Goal: Task Accomplishment & Management: Manage account settings

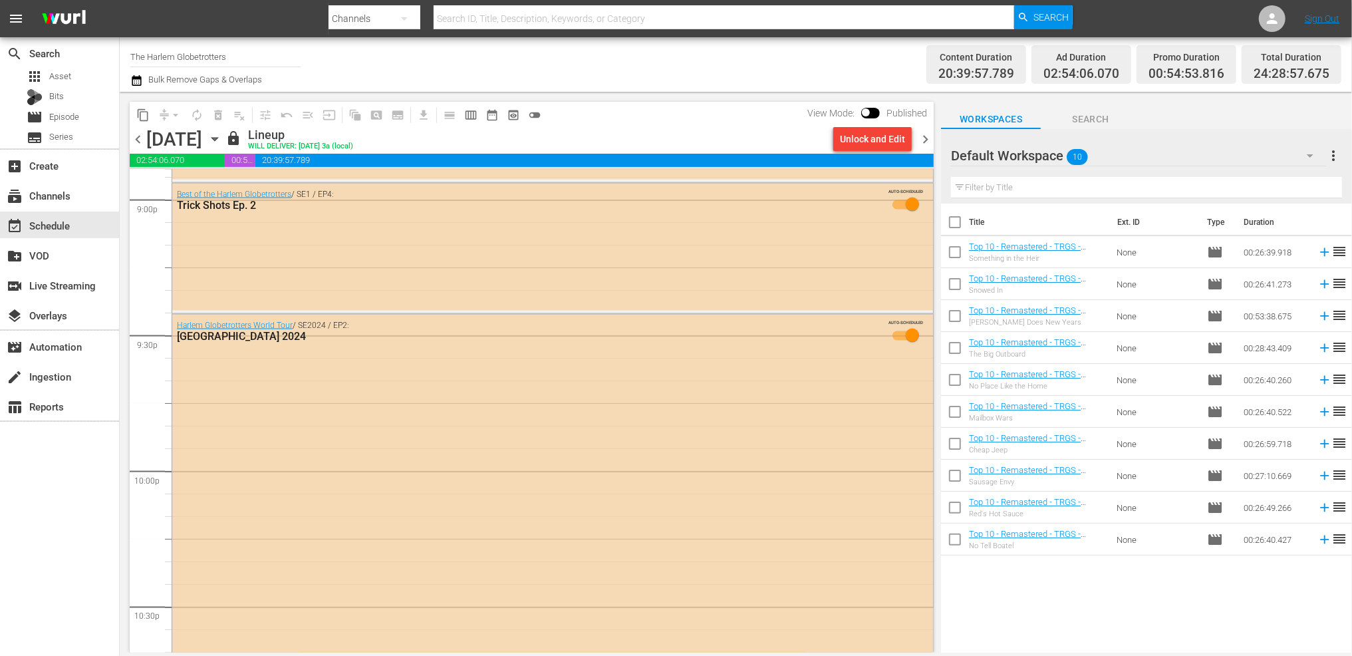
scroll to position [6165, 0]
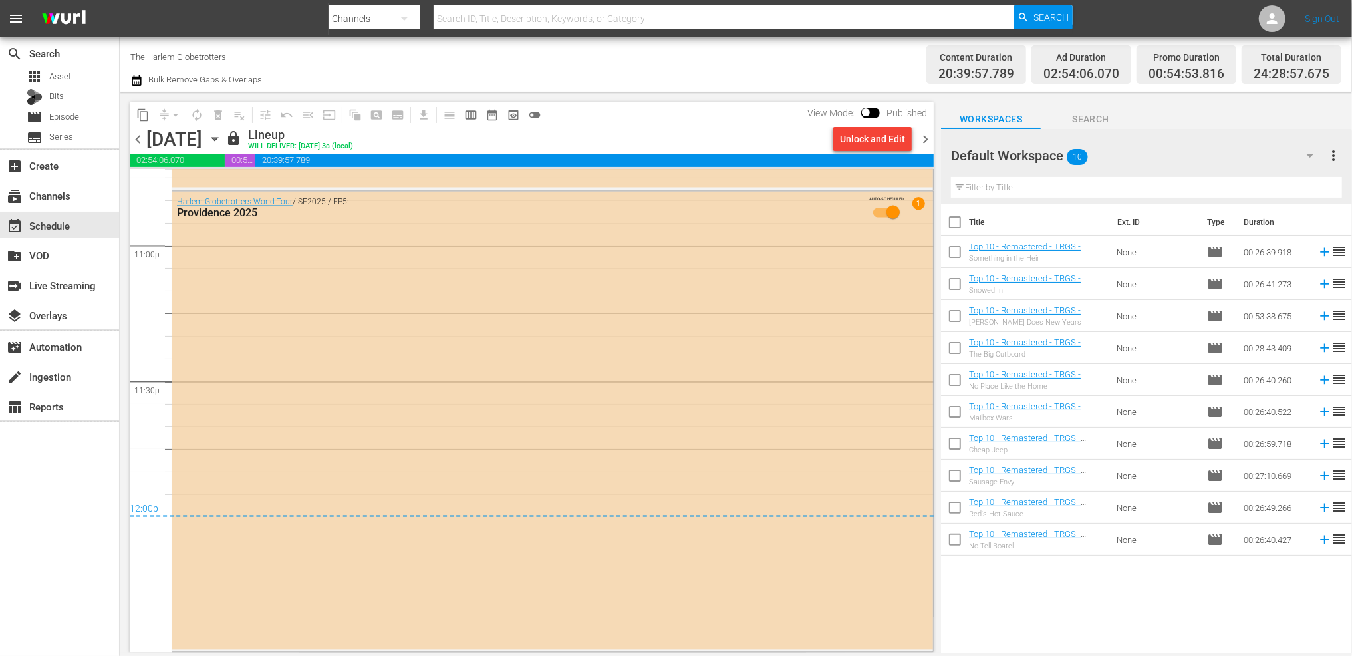
click at [928, 138] on span "chevron_right" at bounding box center [925, 139] width 17 height 17
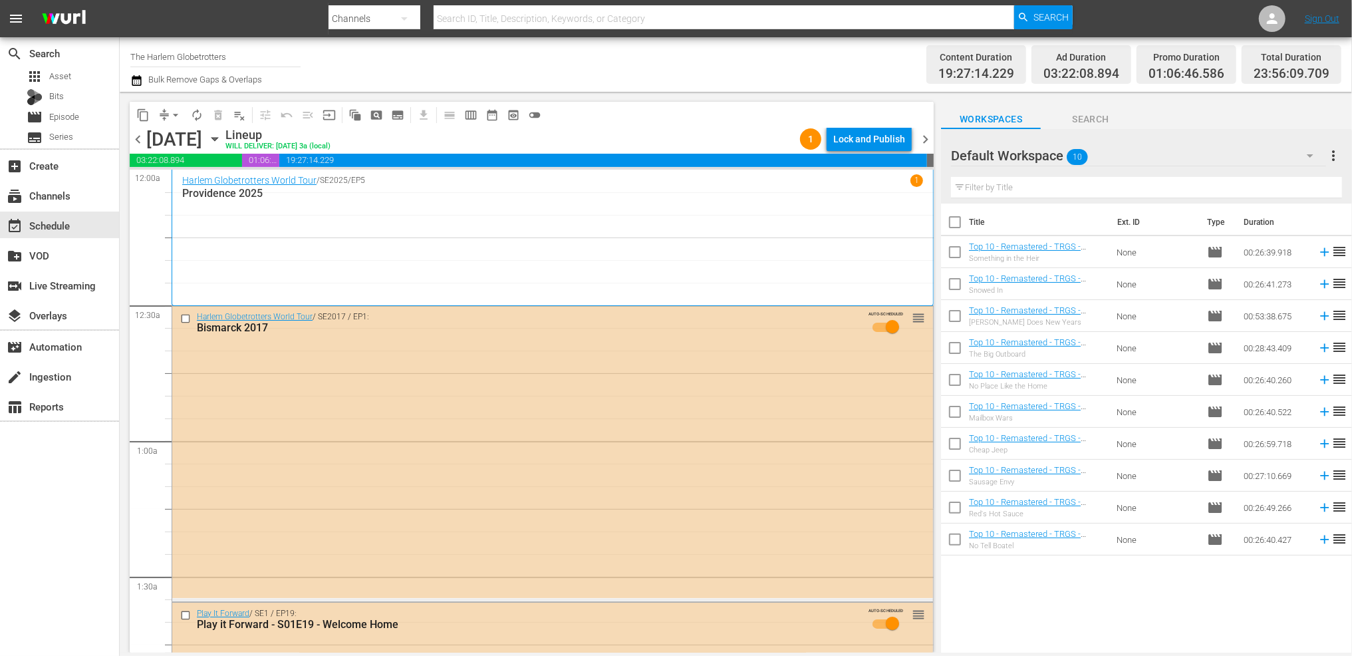
click at [135, 82] on icon "button" at bounding box center [136, 80] width 13 height 16
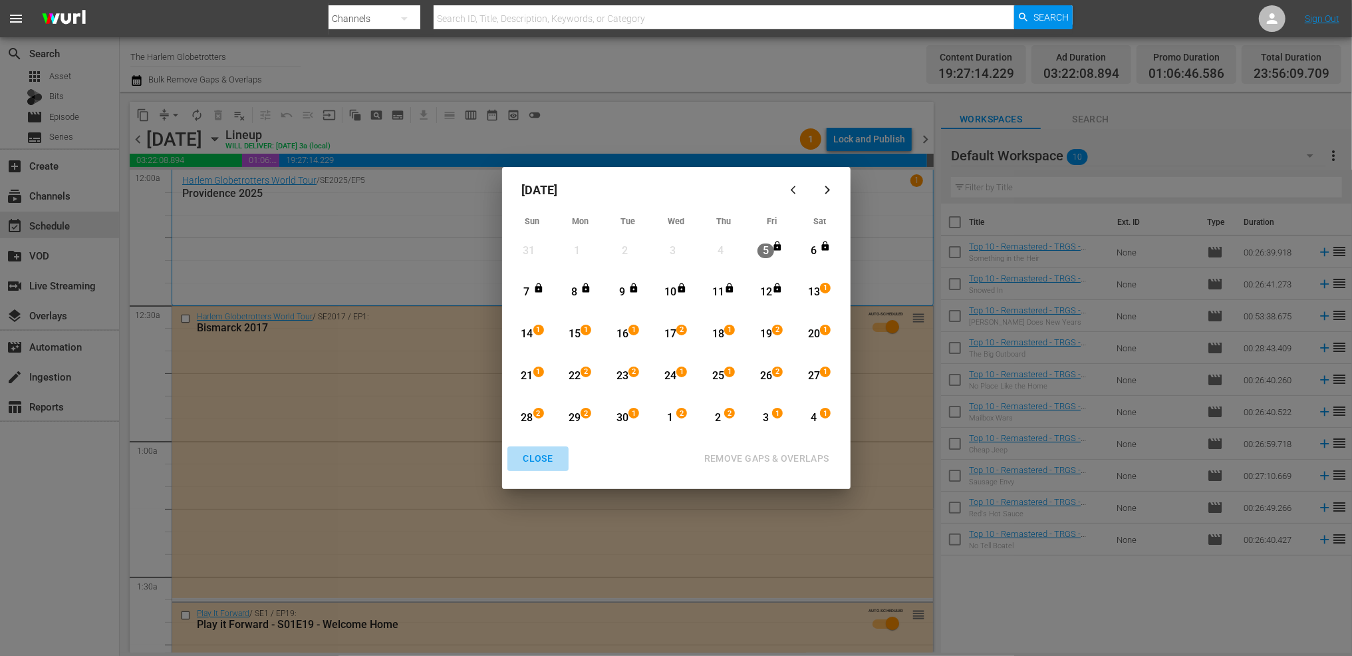
click at [533, 450] on button "CLOSE" at bounding box center [538, 458] width 62 height 25
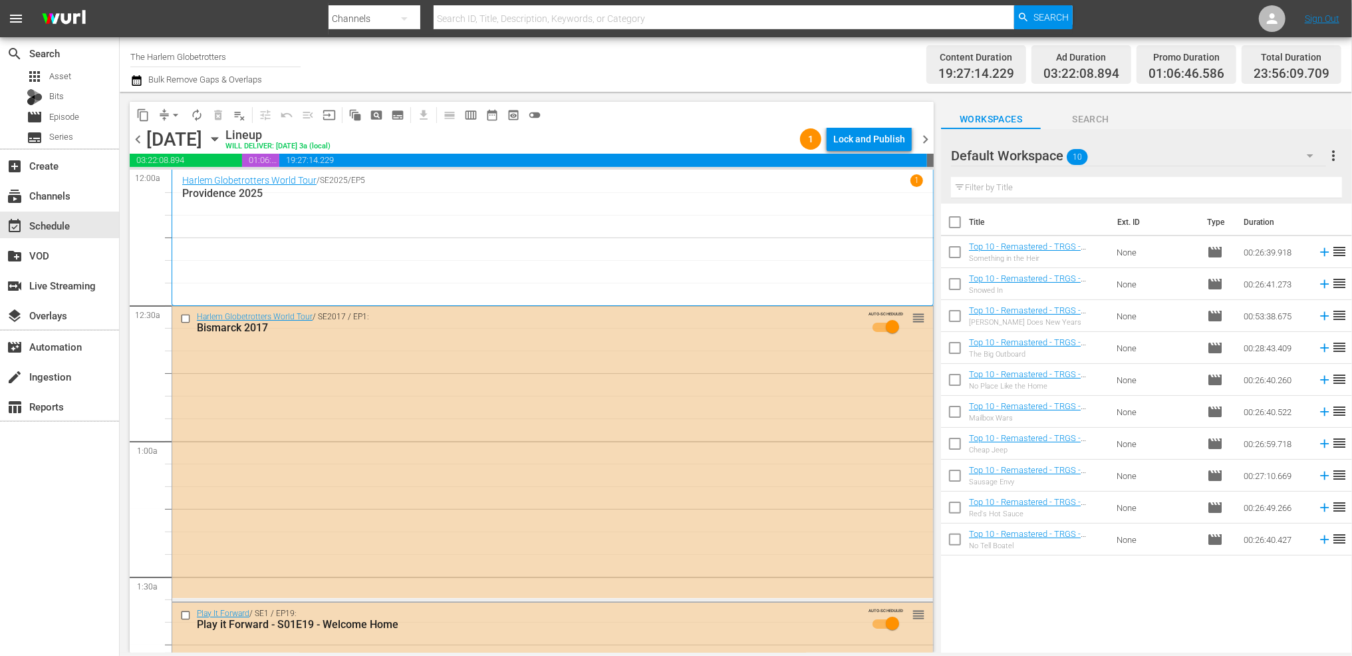
click at [477, 78] on div "Channel Title The Harlem Globetrotters Bulk Remove Gaps & Overlaps" at bounding box center [460, 65] width 660 height 48
click at [94, 194] on div "subscriptions Channels" at bounding box center [59, 195] width 119 height 27
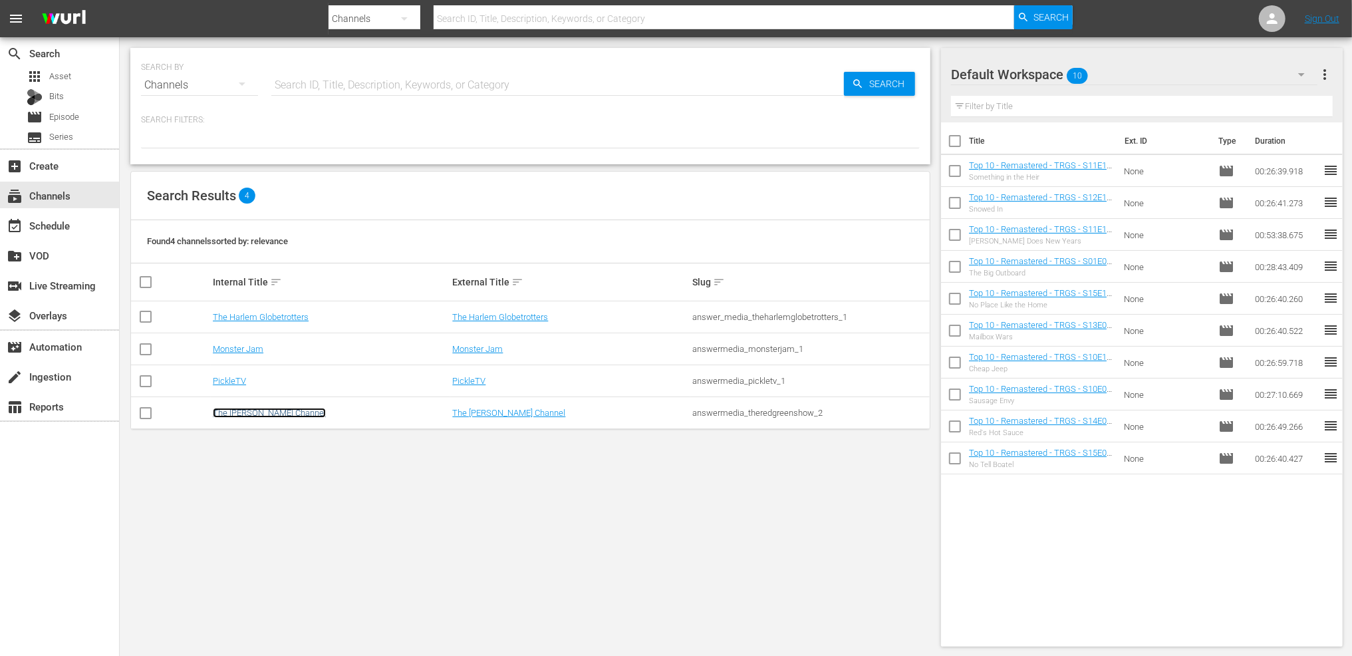
click at [257, 412] on link "The [PERSON_NAME] Channel" at bounding box center [269, 413] width 113 height 10
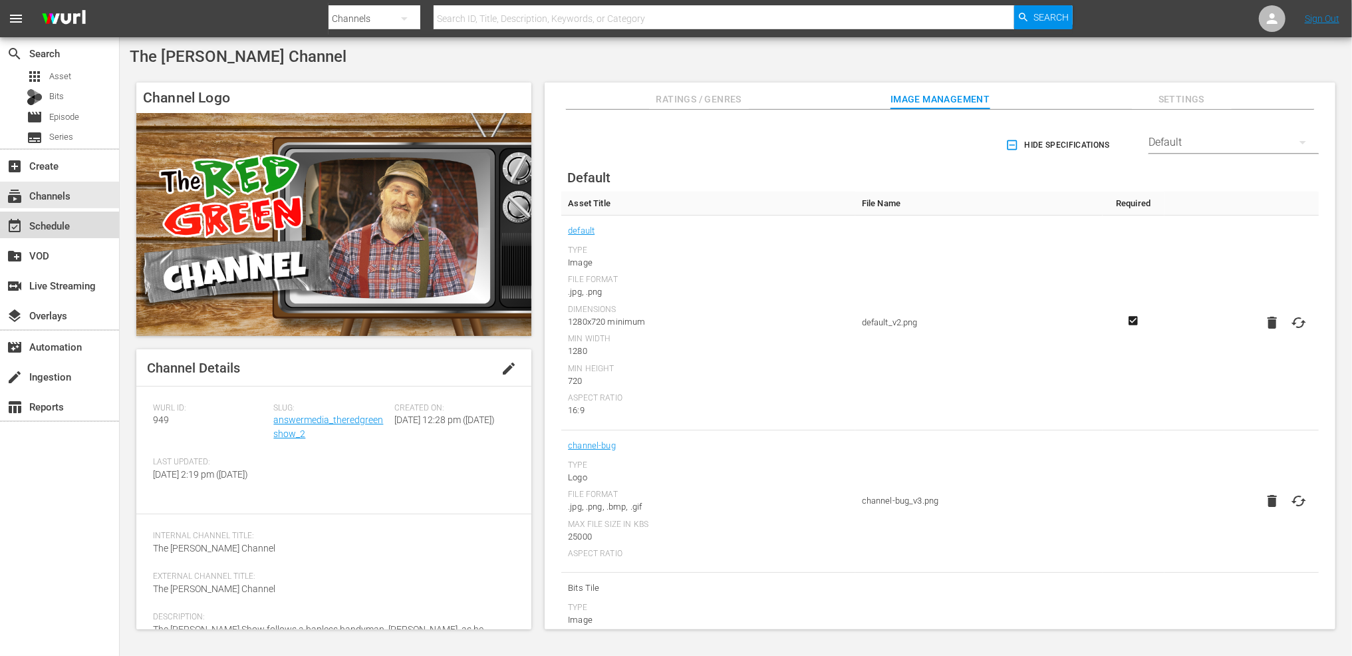
click at [68, 227] on div "event_available Schedule" at bounding box center [37, 223] width 74 height 12
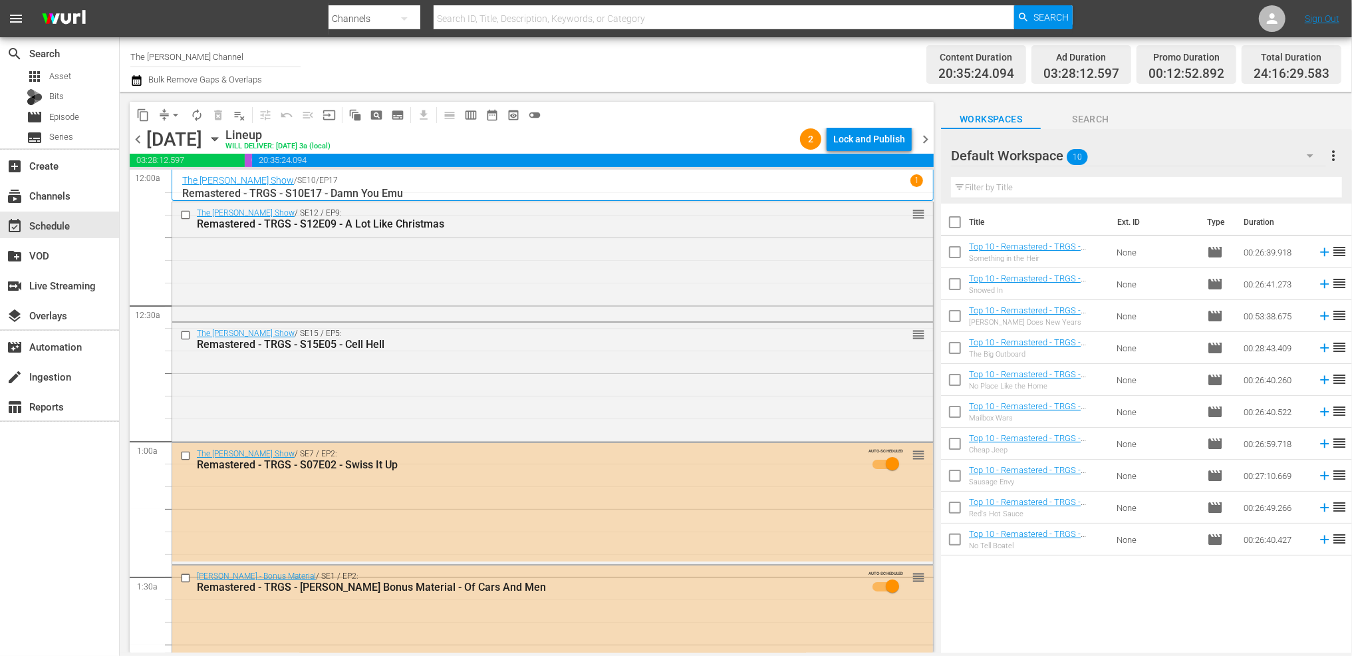
click at [140, 81] on icon "button" at bounding box center [136, 80] width 9 height 11
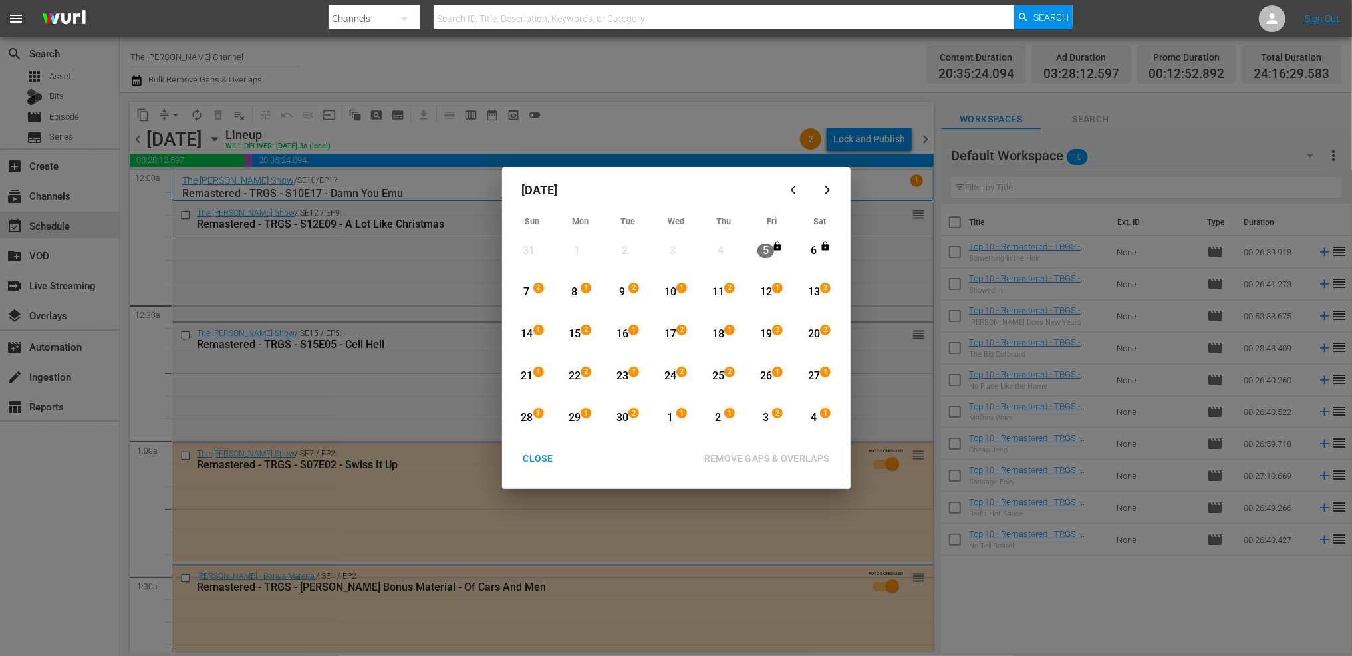
click at [530, 456] on div "CLOSE" at bounding box center [538, 458] width 51 height 17
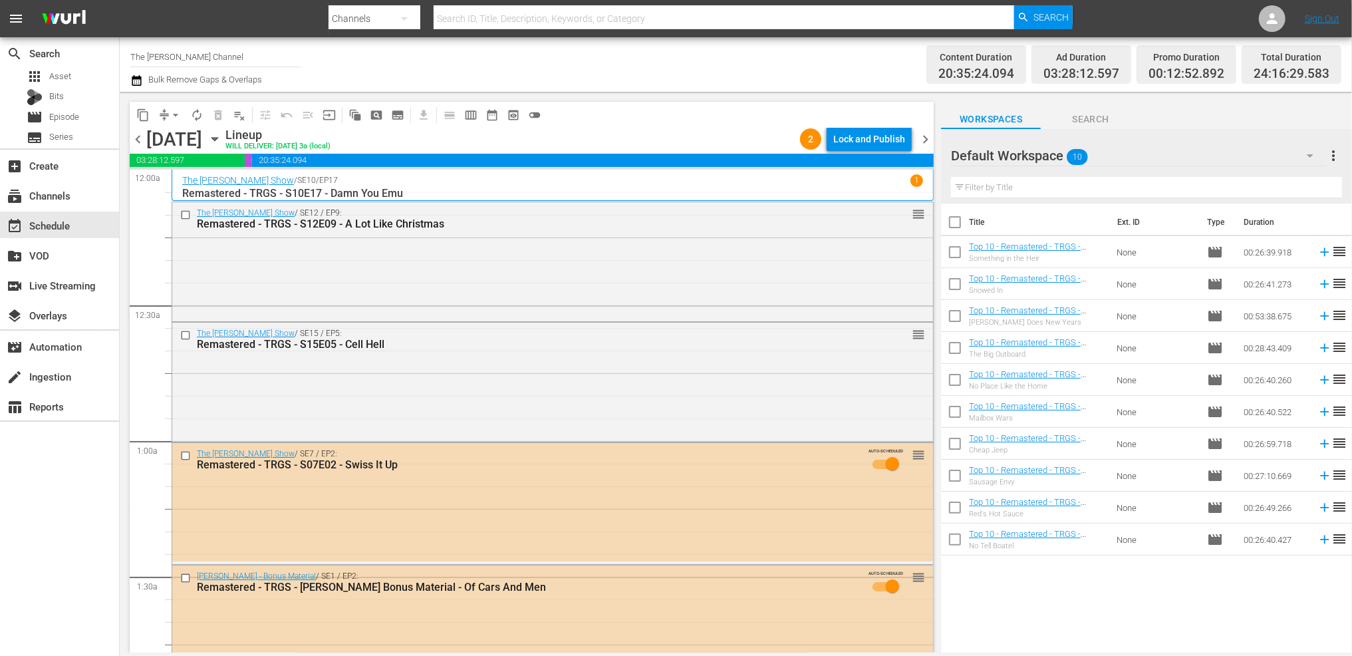
click at [222, 135] on icon "button" at bounding box center [214, 139] width 15 height 15
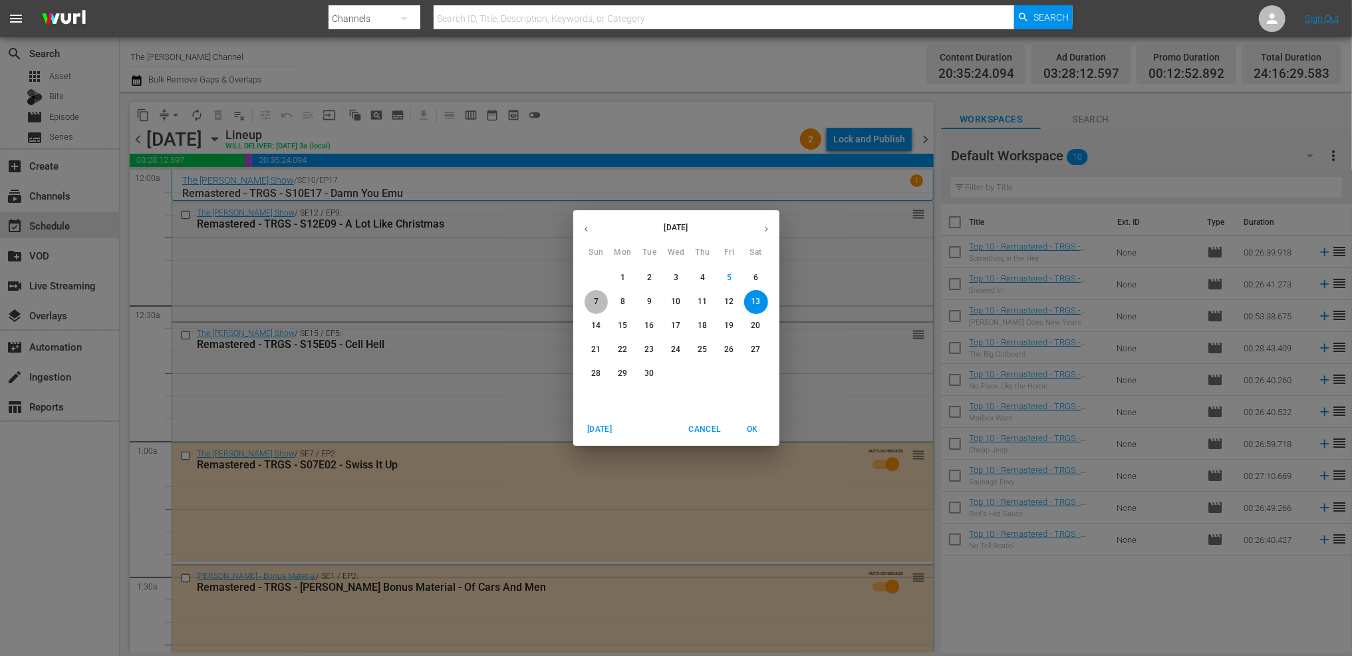
click at [599, 302] on span "7" at bounding box center [597, 301] width 24 height 11
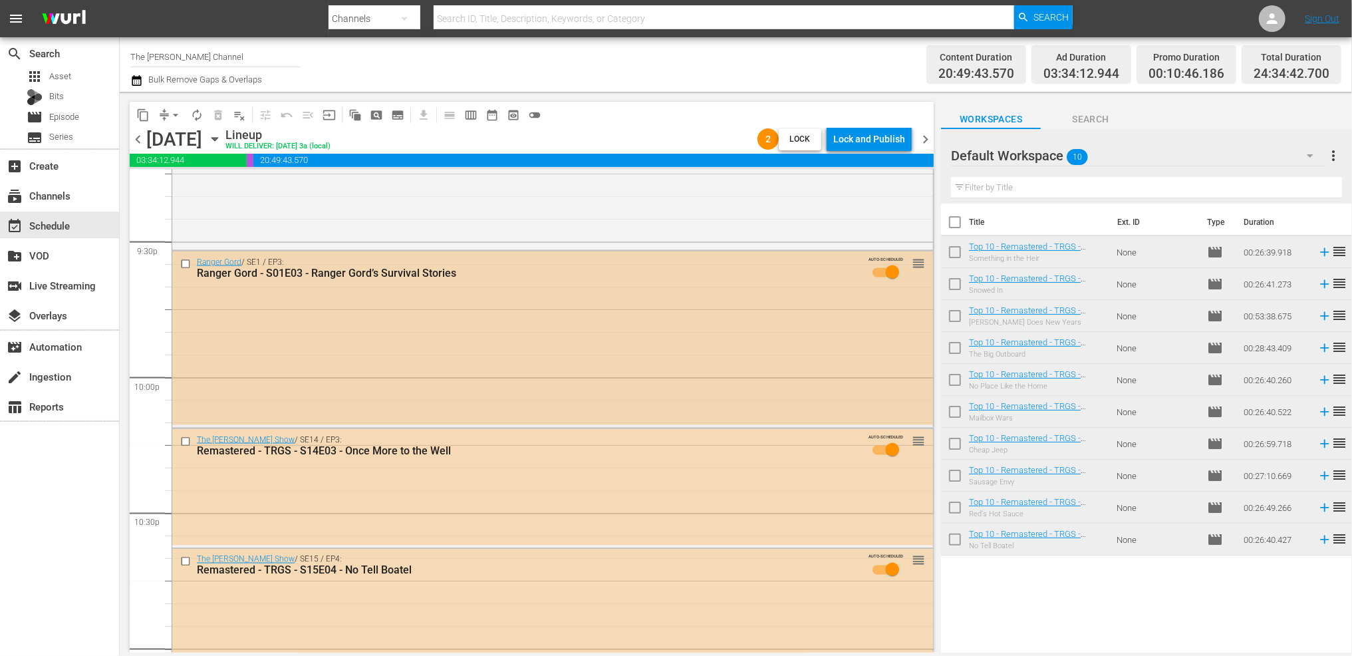
scroll to position [6189, 0]
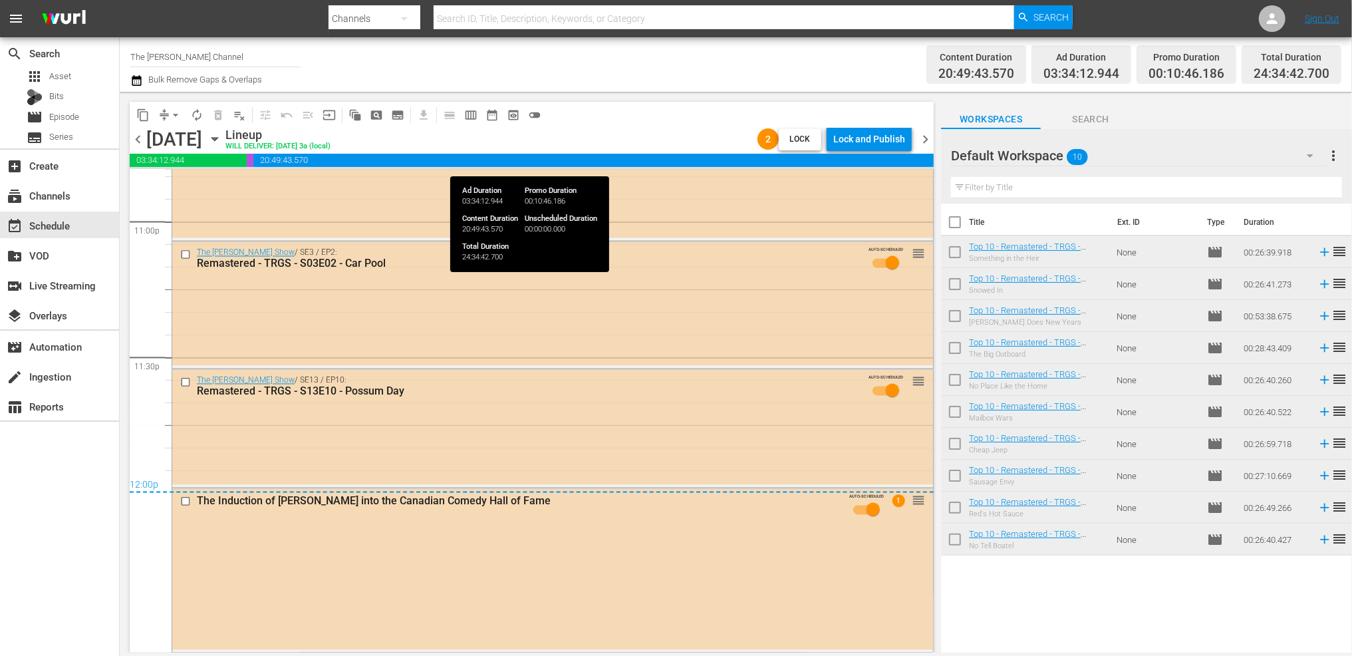
click at [878, 140] on div "Lock and Publish" at bounding box center [869, 139] width 72 height 24
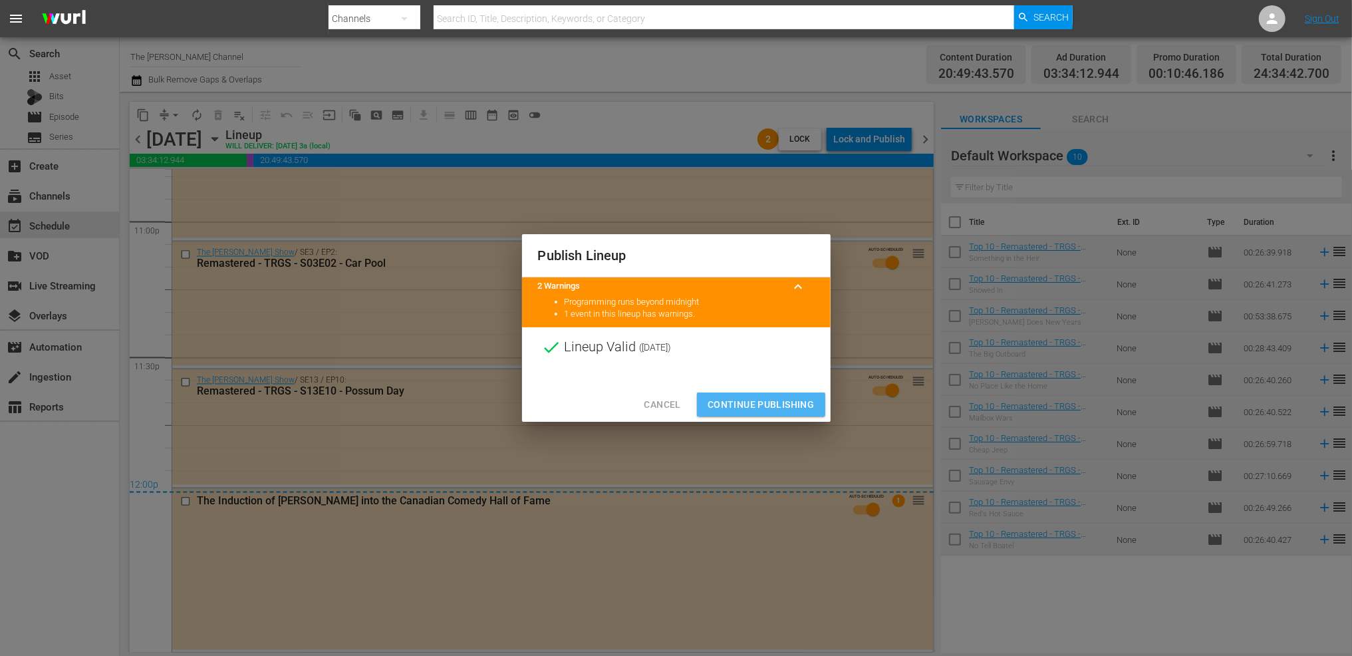
click at [782, 397] on span "Continue Publishing" at bounding box center [761, 404] width 107 height 17
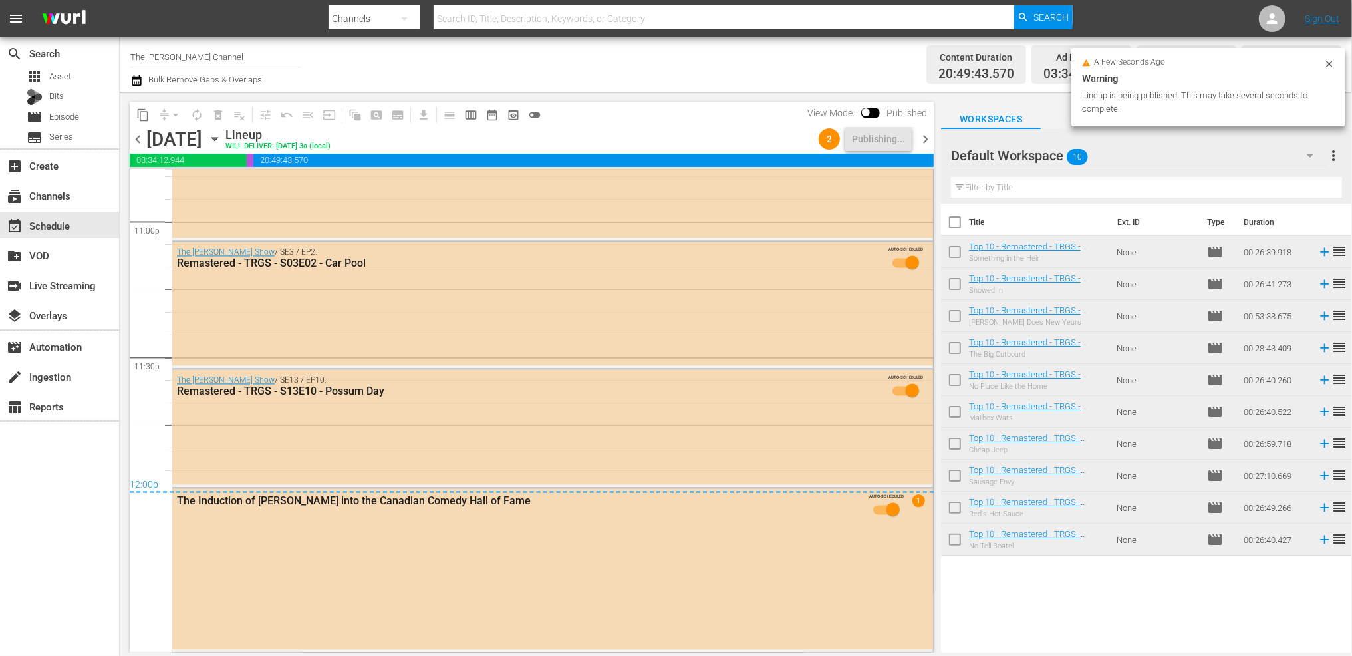
click at [920, 141] on span "chevron_right" at bounding box center [925, 139] width 17 height 17
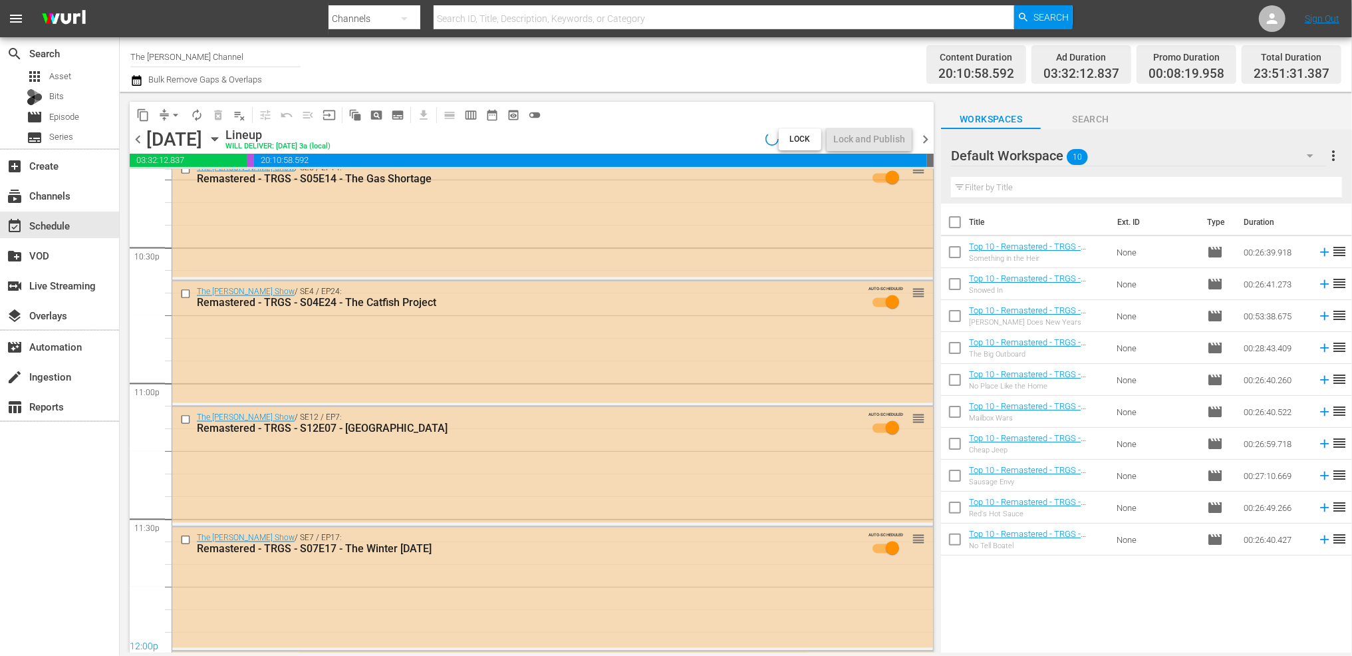
scroll to position [6150, 0]
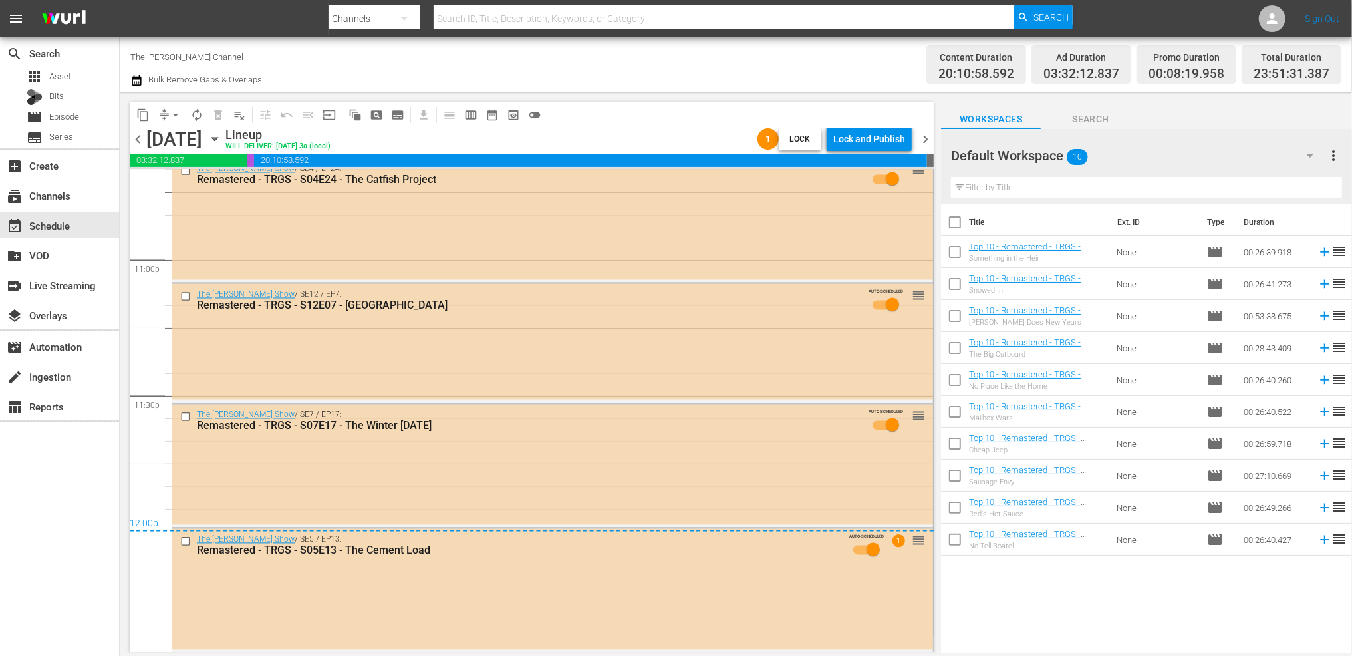
click at [858, 136] on div "Lock and Publish" at bounding box center [869, 139] width 72 height 24
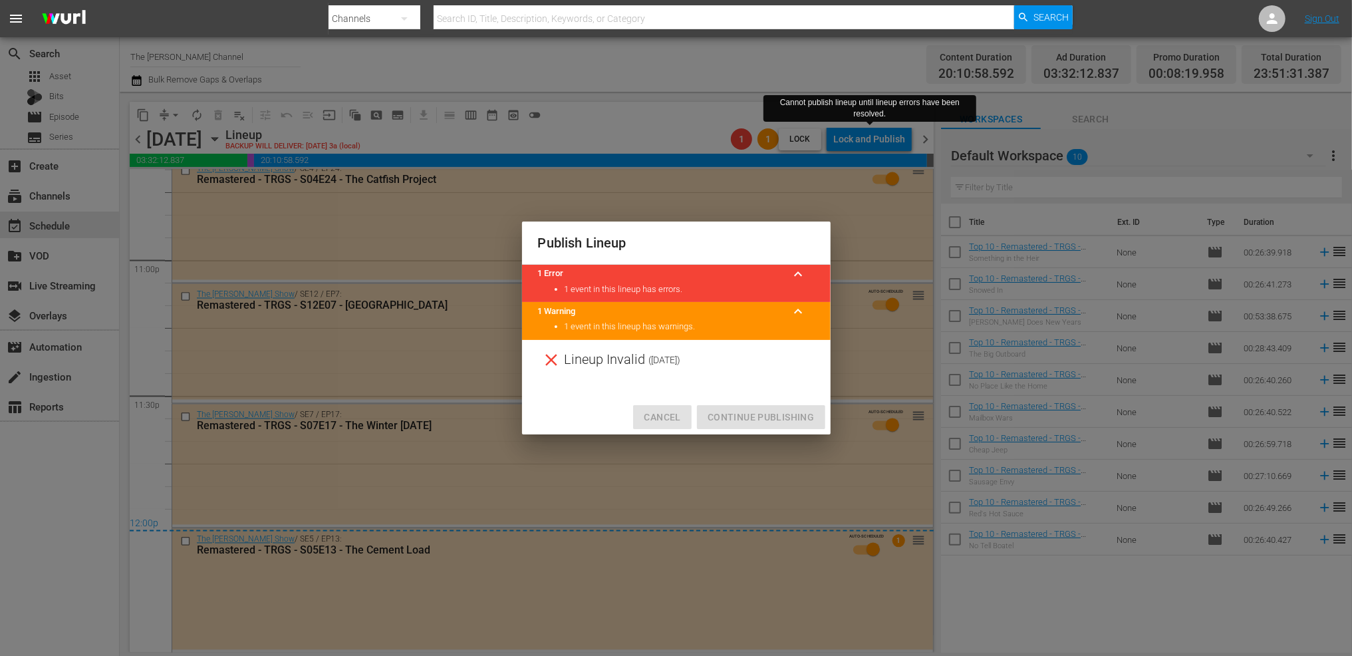
click at [664, 410] on span "Cancel" at bounding box center [662, 417] width 37 height 17
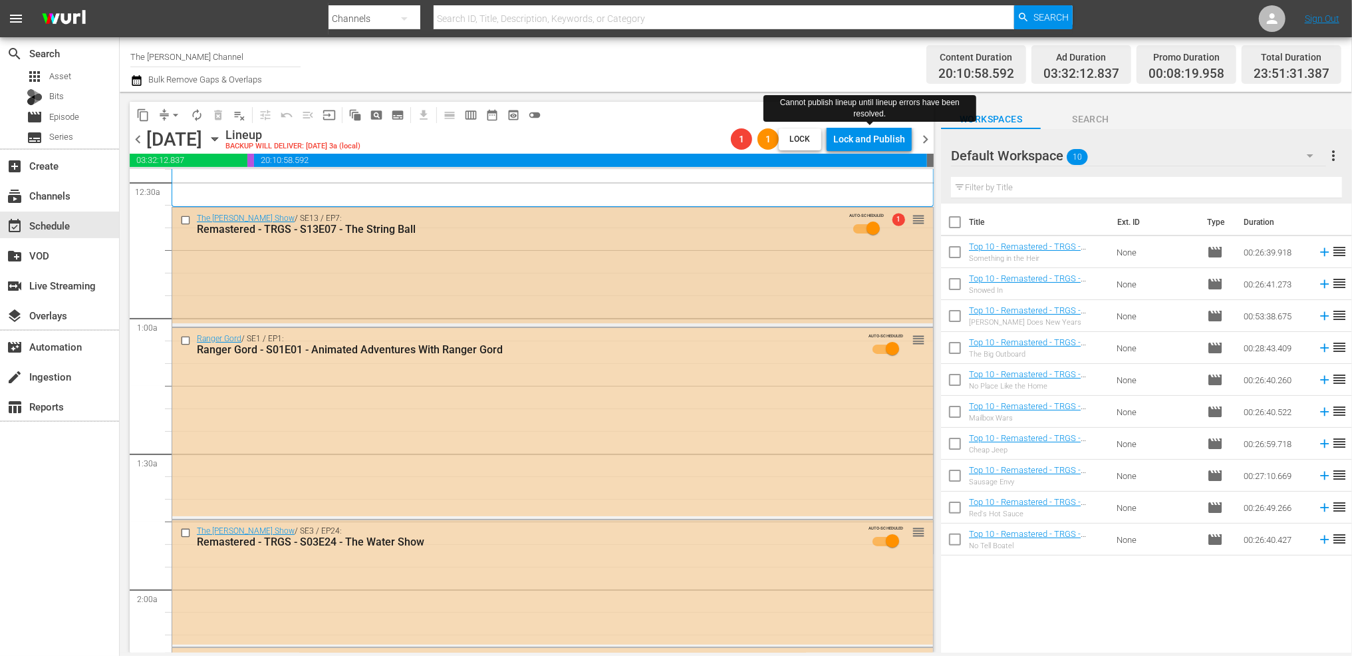
scroll to position [0, 0]
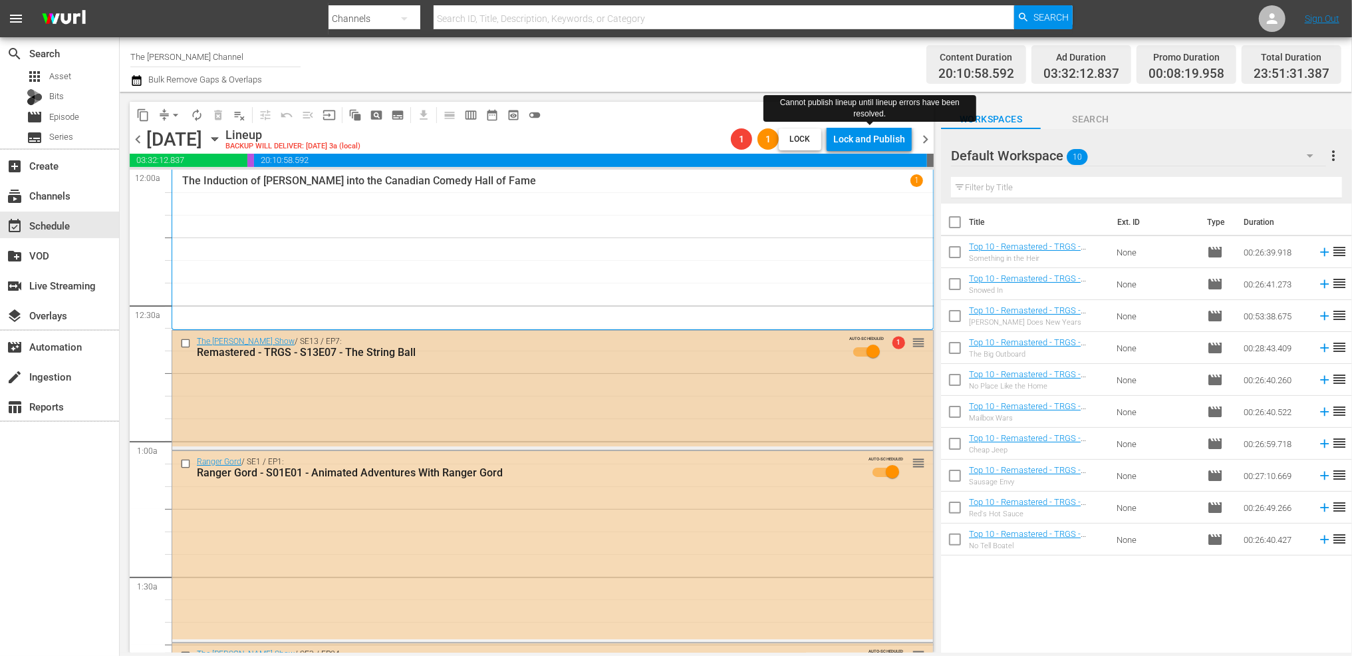
click at [694, 384] on div "The [PERSON_NAME] Show / SE13 / EP7: Remastered - TRGS - S13E07 - The String Ba…" at bounding box center [552, 389] width 761 height 116
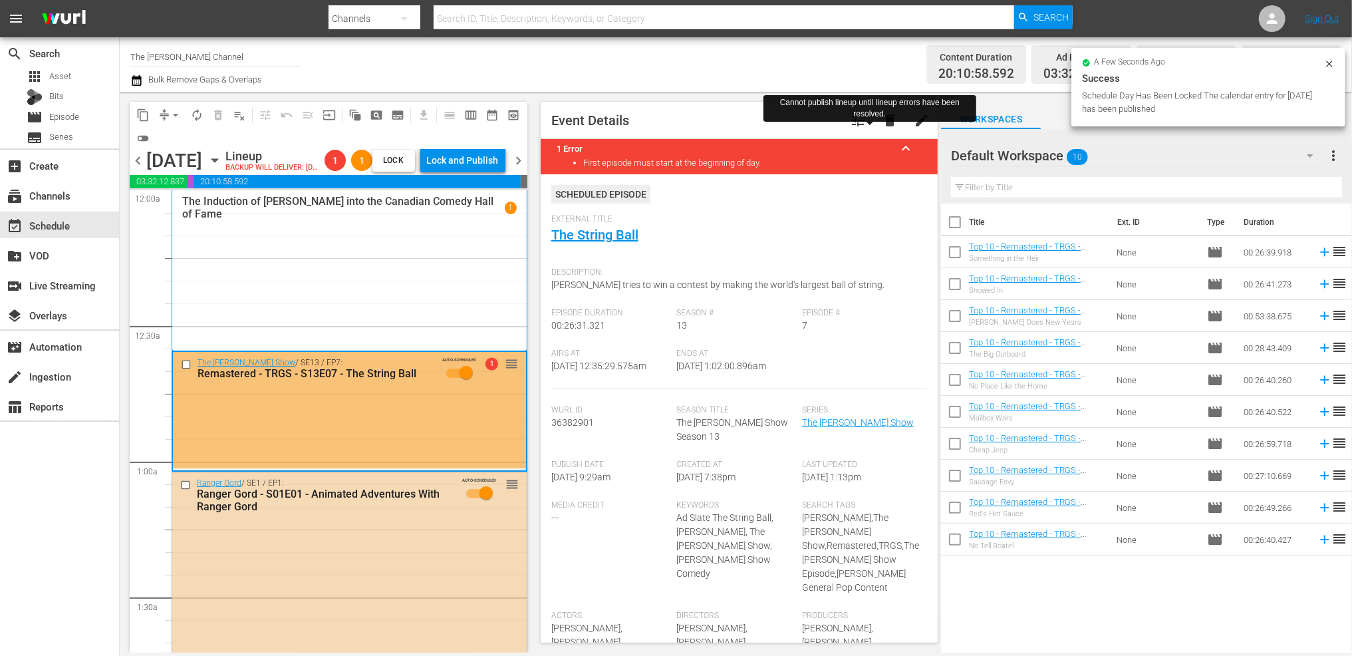
click at [670, 83] on div "Channel Title The [PERSON_NAME] Channel Bulk Remove Gaps & Overlaps" at bounding box center [460, 65] width 660 height 48
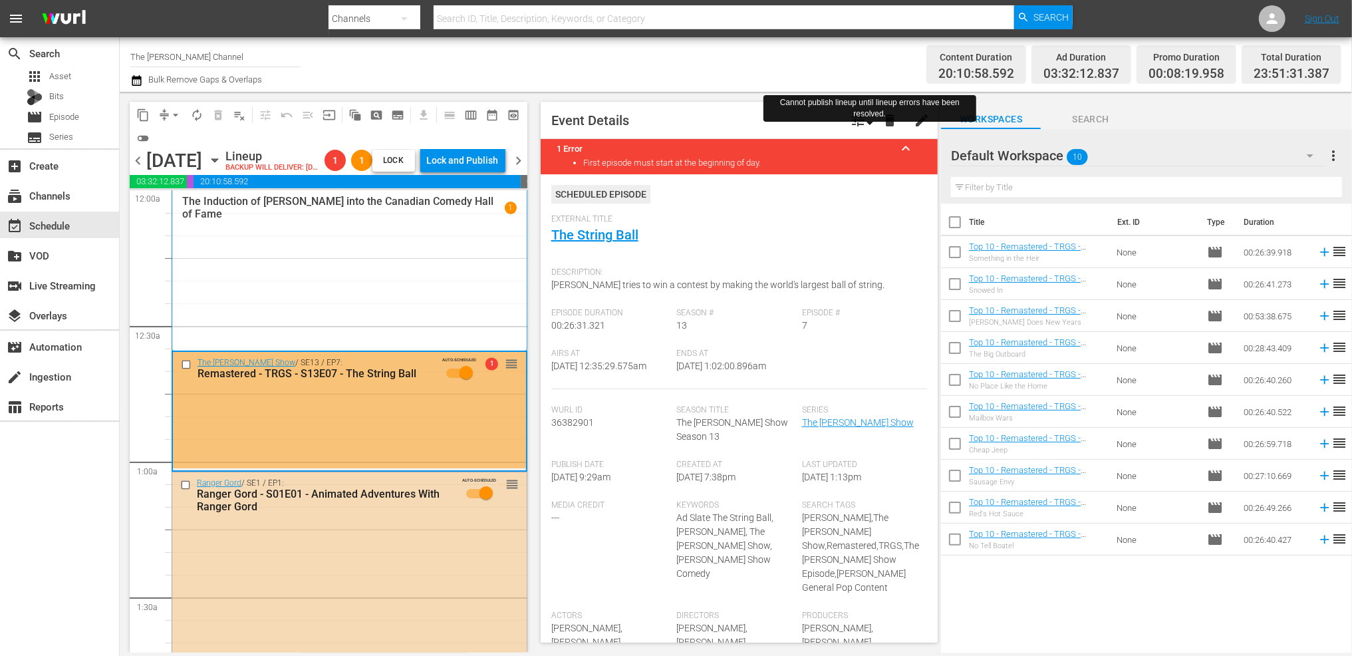
click at [135, 78] on icon "button" at bounding box center [136, 80] width 9 height 11
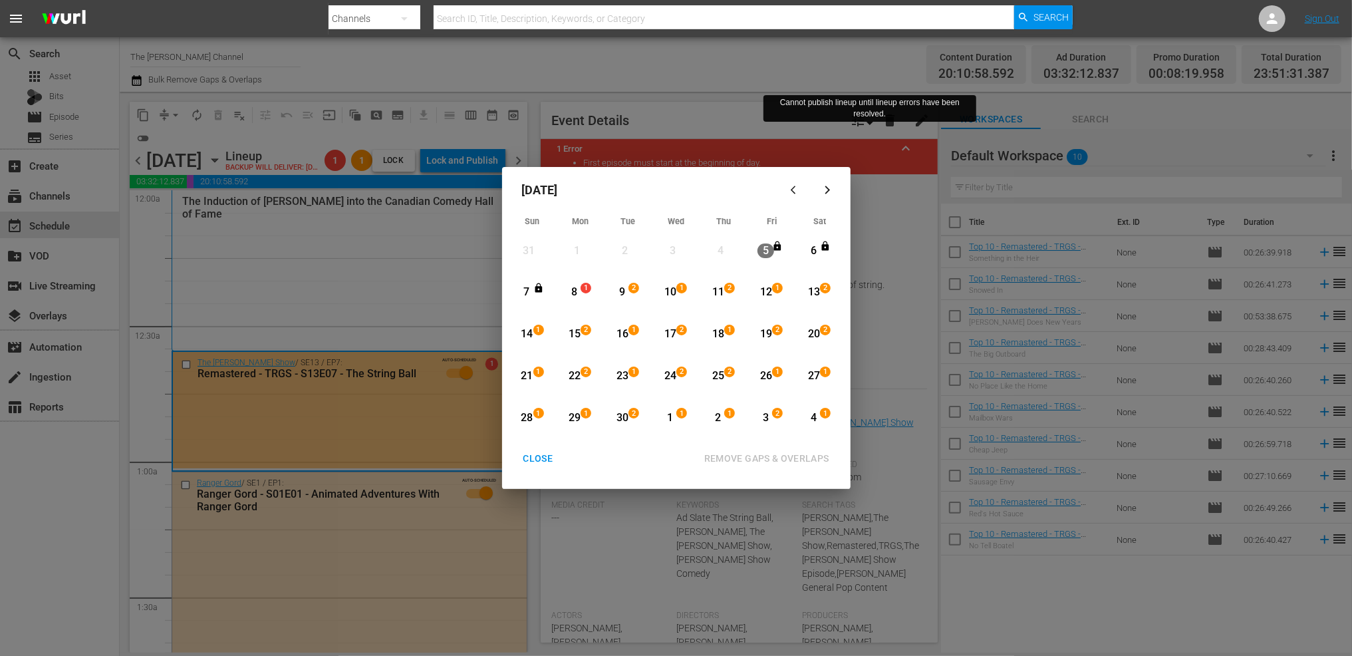
click at [578, 295] on div "8" at bounding box center [574, 292] width 17 height 15
click at [551, 452] on div "CLOSE" at bounding box center [538, 458] width 51 height 17
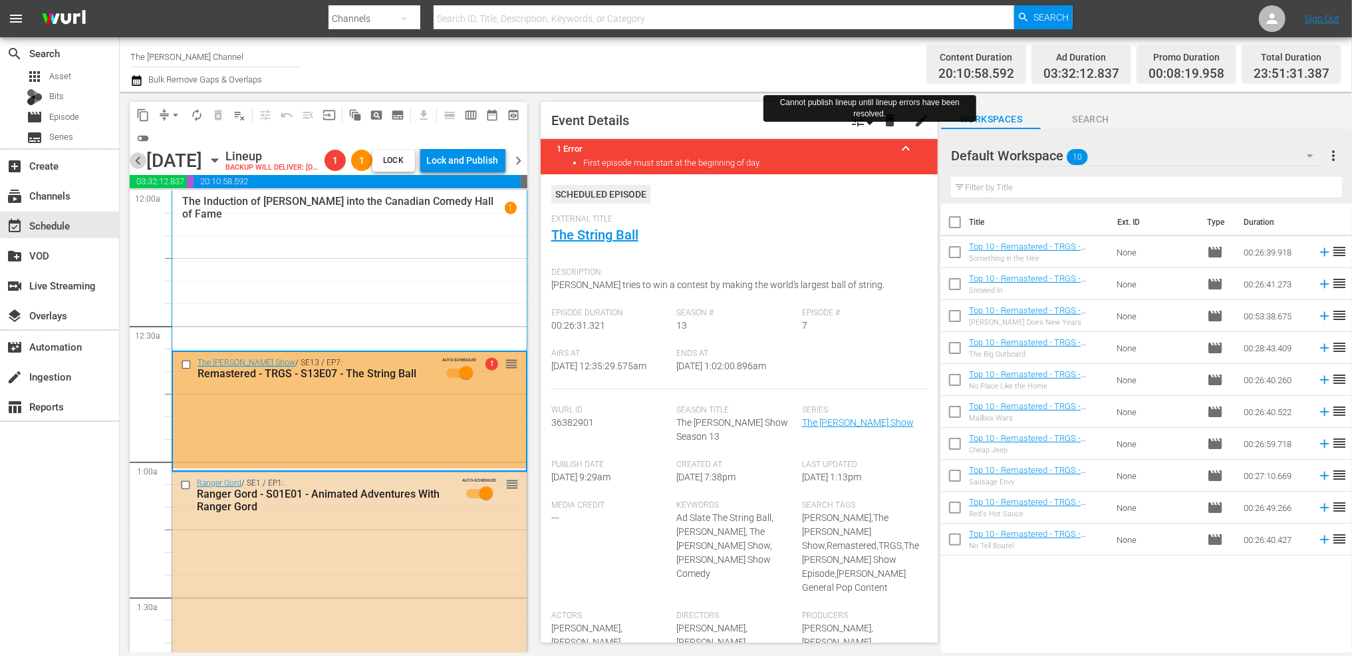
click at [141, 169] on span "chevron_left" at bounding box center [138, 160] width 17 height 17
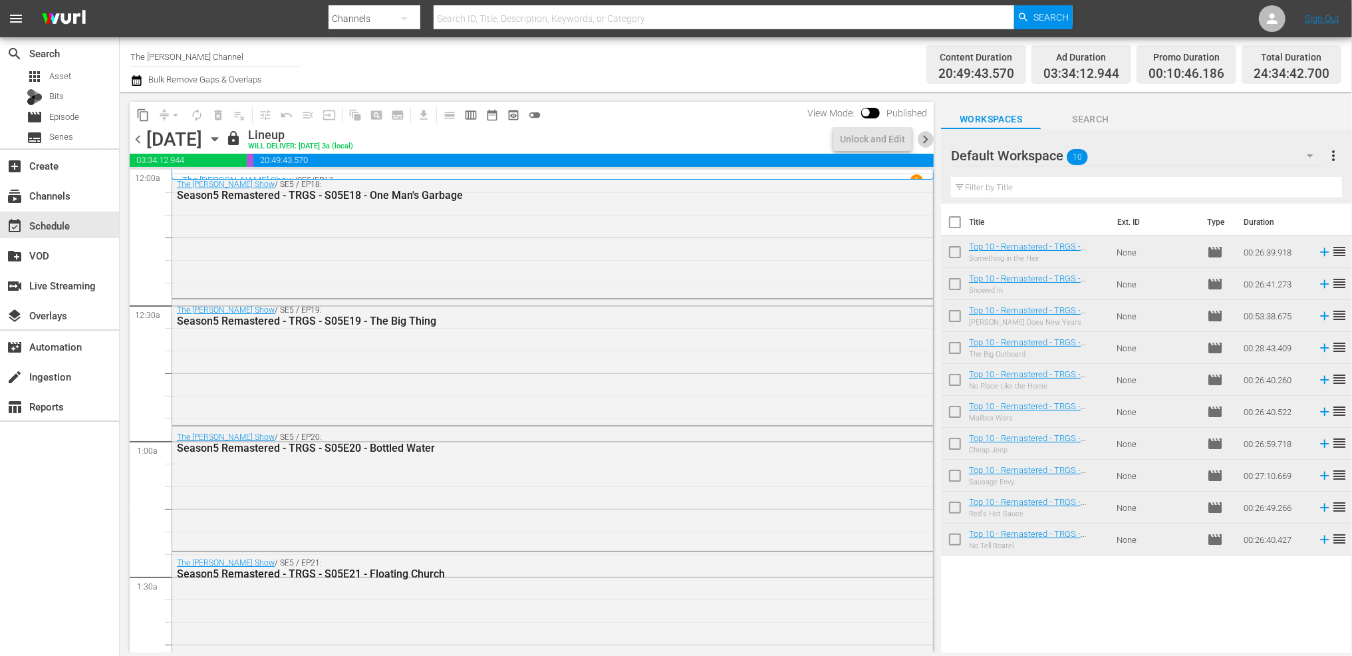
click at [928, 136] on span "chevron_right" at bounding box center [925, 139] width 17 height 17
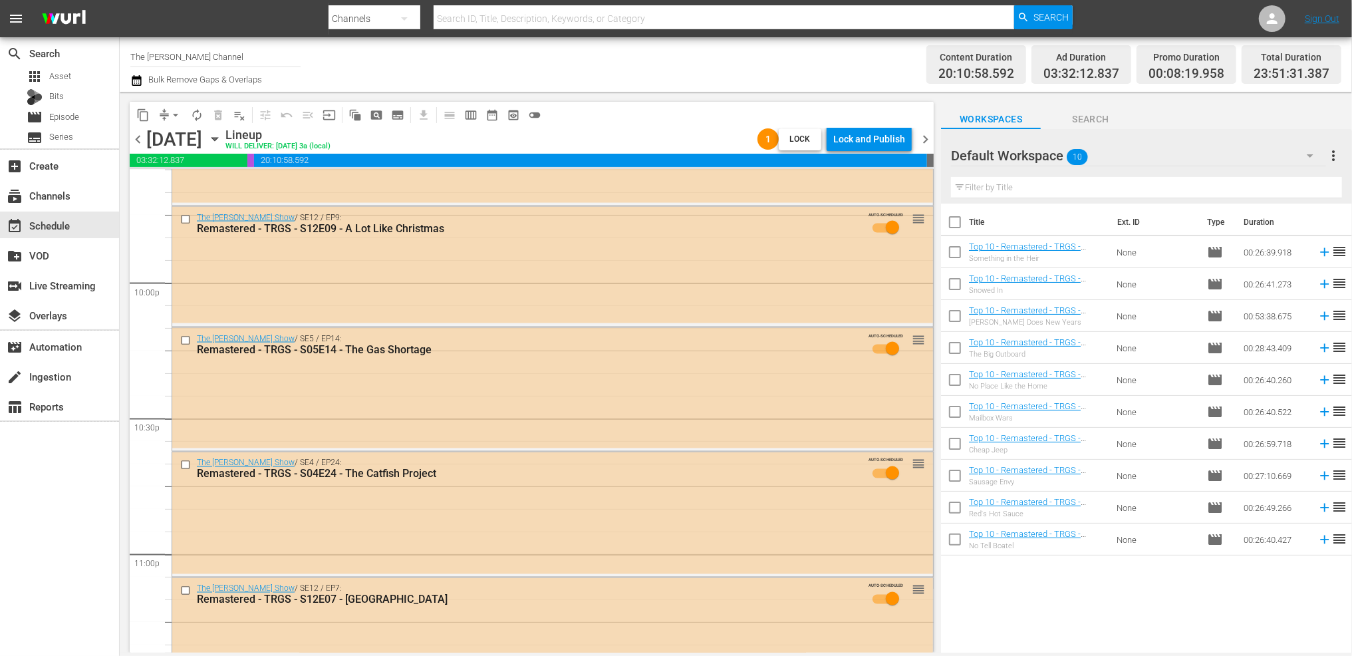
scroll to position [6150, 0]
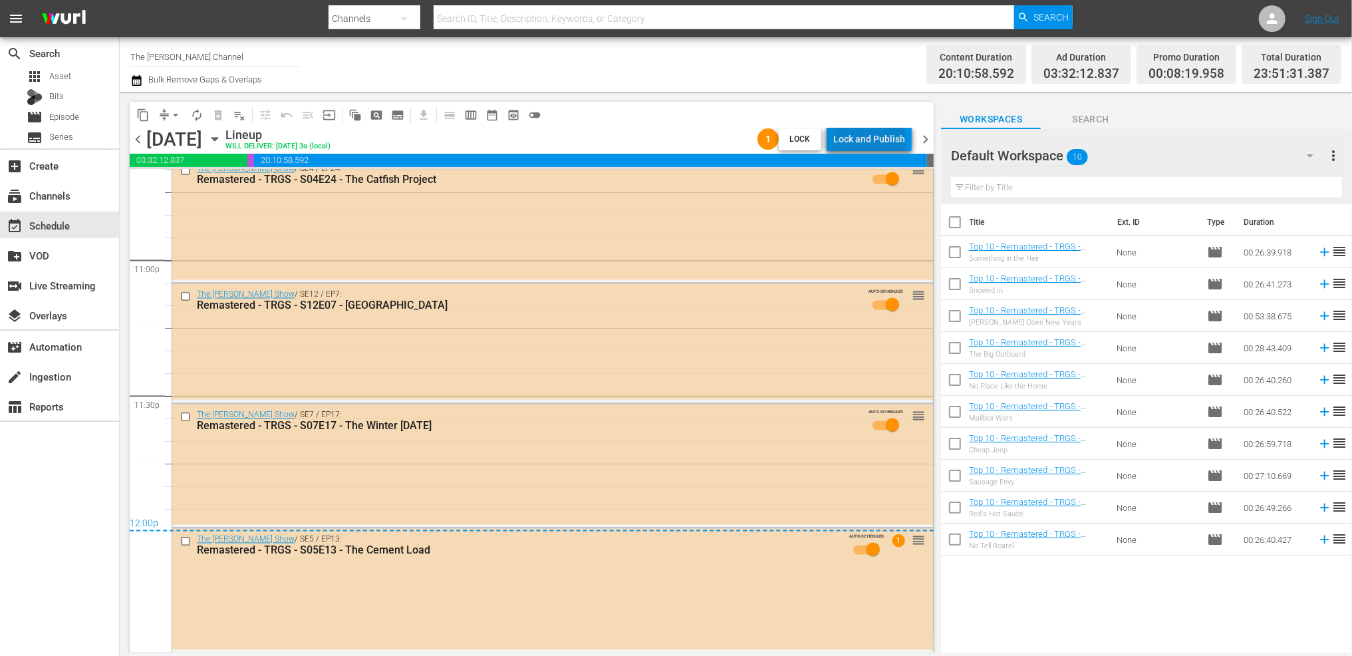
click at [873, 142] on div "Lock and Publish" at bounding box center [869, 139] width 72 height 24
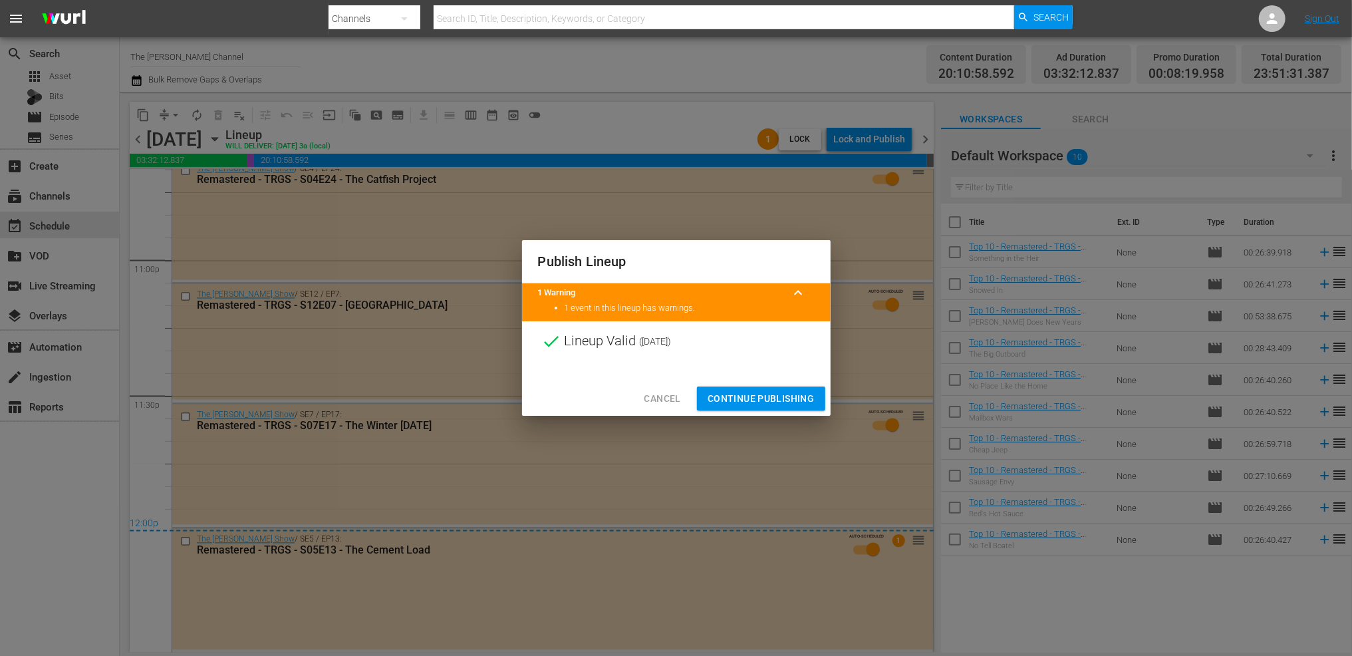
click at [783, 393] on span "Continue Publishing" at bounding box center [761, 398] width 107 height 17
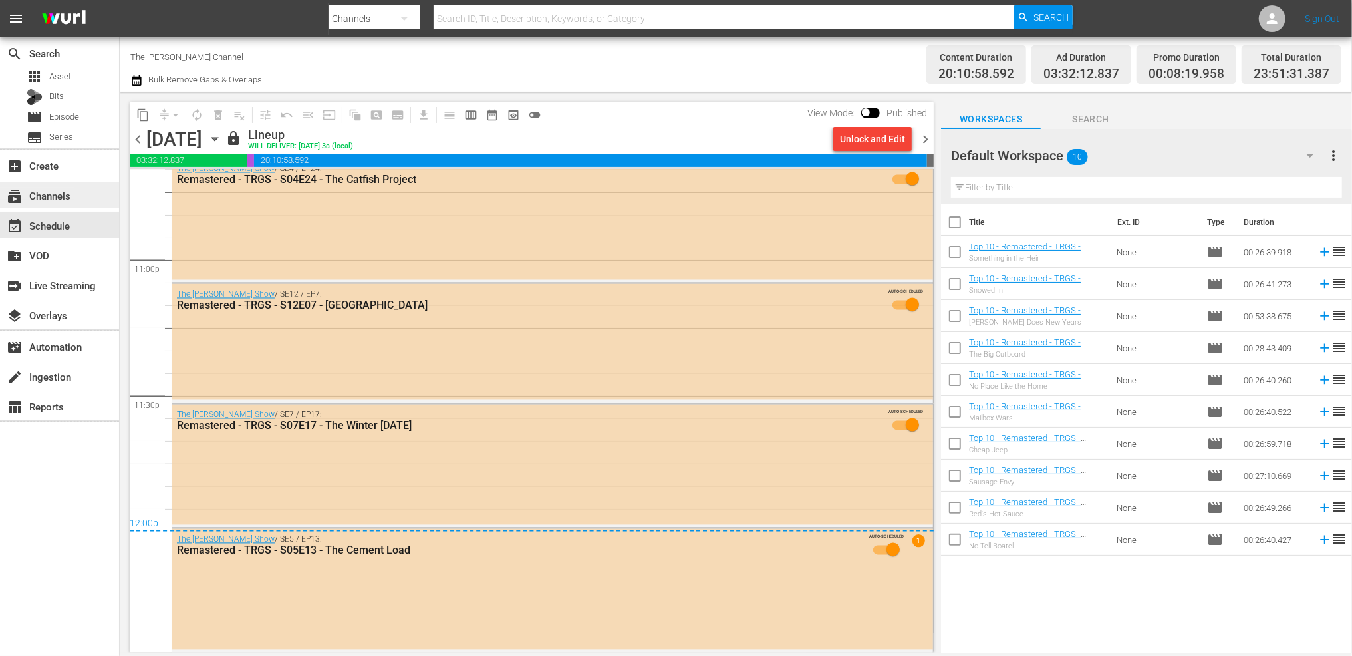
click at [59, 192] on div "subscriptions Channels" at bounding box center [37, 194] width 74 height 12
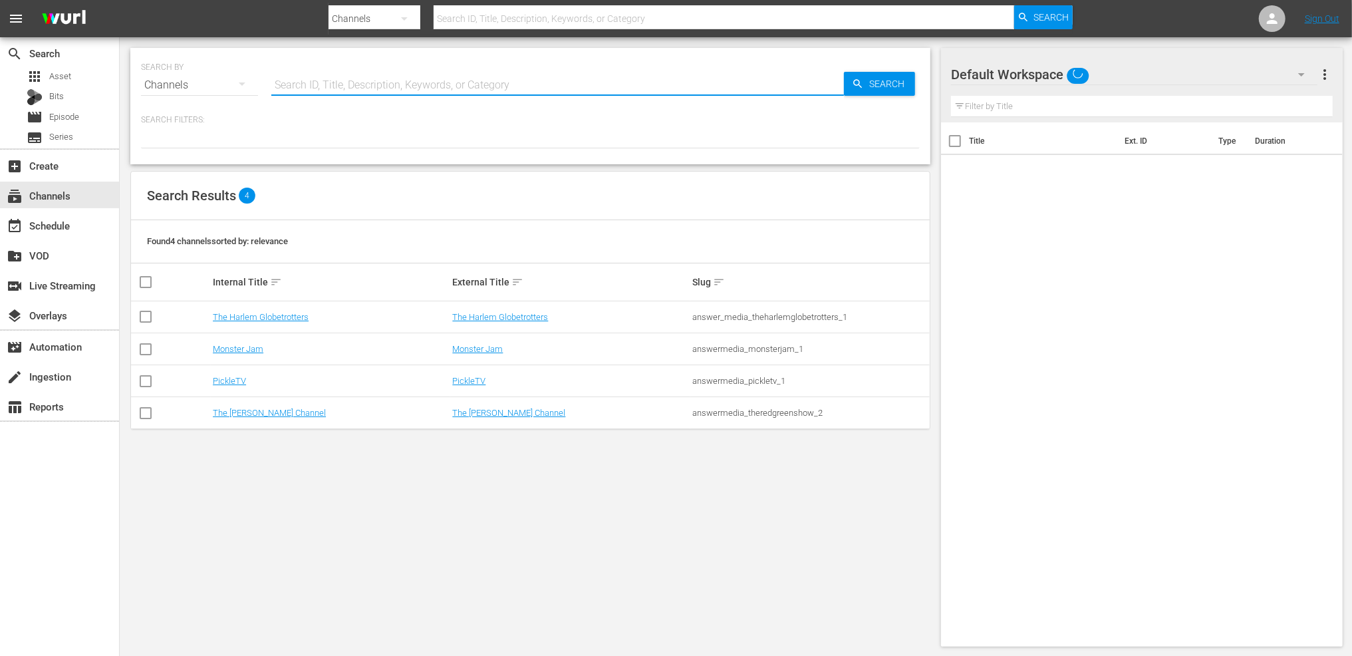
click at [296, 88] on input "text" at bounding box center [557, 85] width 573 height 32
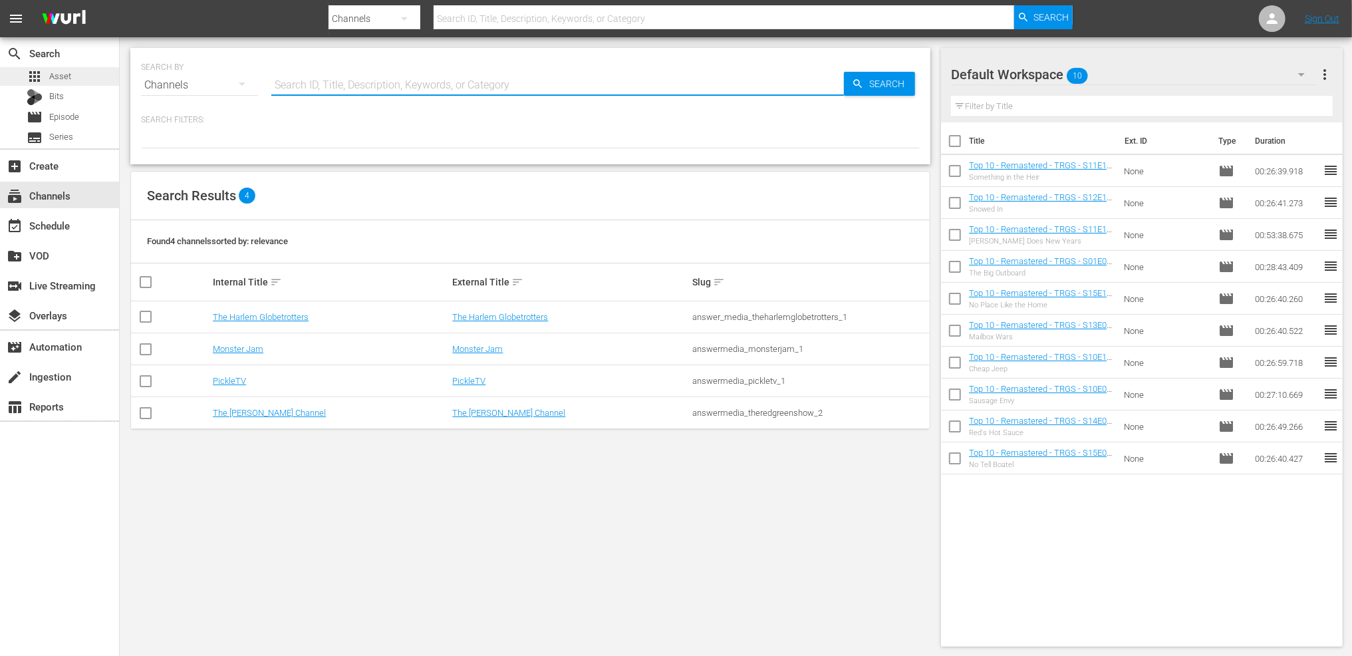
click at [59, 74] on span "Asset" at bounding box center [60, 76] width 22 height 13
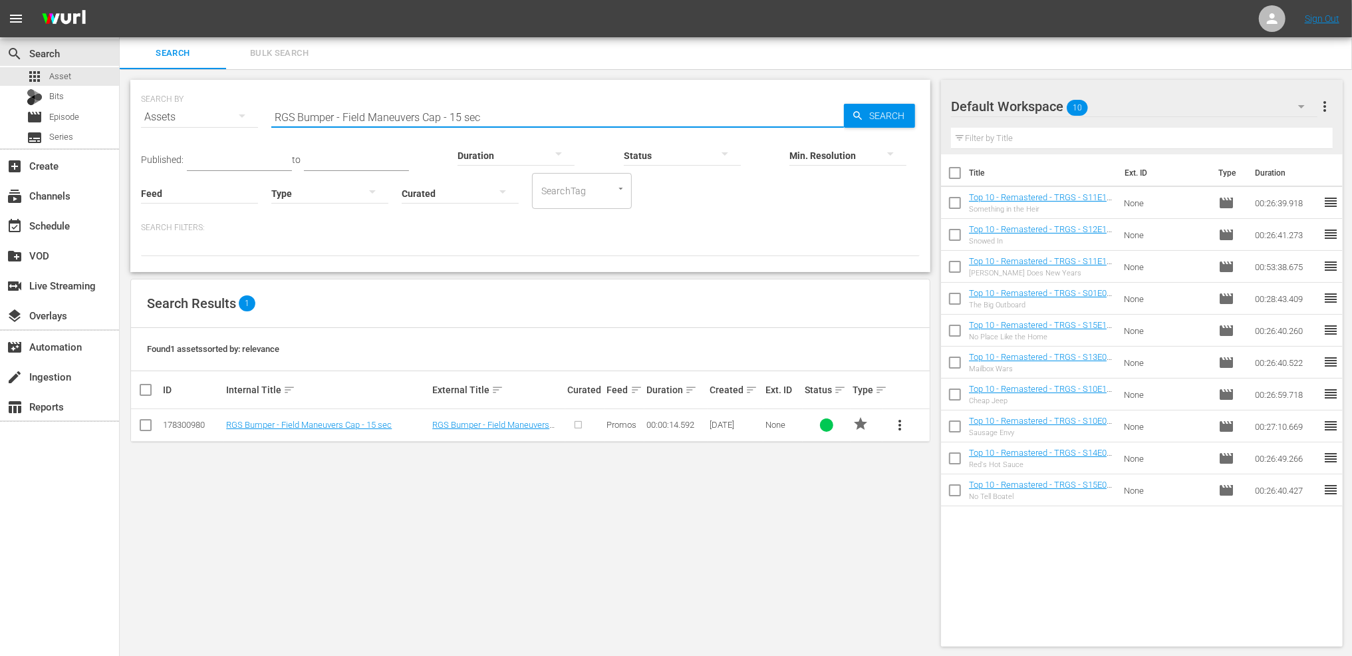
drag, startPoint x: 335, startPoint y: 118, endPoint x: 539, endPoint y: 120, distance: 204.2
click at [543, 116] on input "RGS Bumper - Field Maneuvers Cap - 15 sec" at bounding box center [557, 117] width 573 height 32
type input "RGS Bumper"
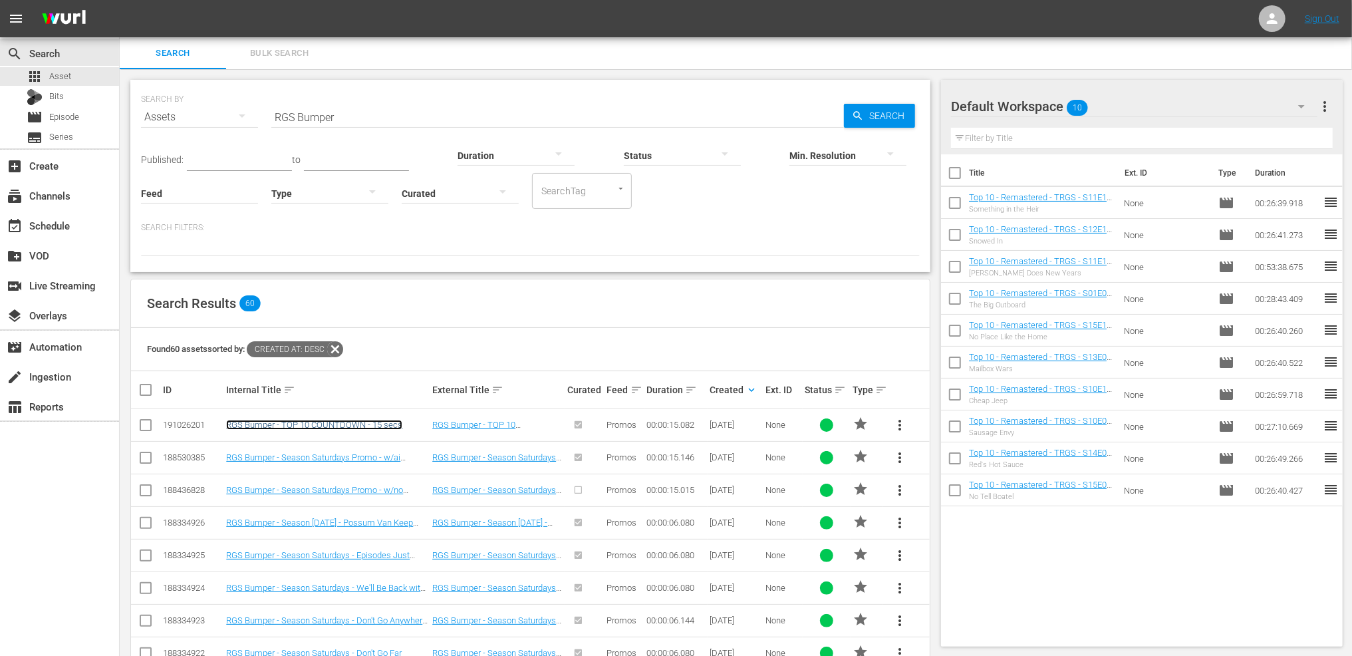
click at [331, 426] on link "RGS Bumper - TOP 10 COUNTDOWN - 15 secs" at bounding box center [314, 425] width 176 height 10
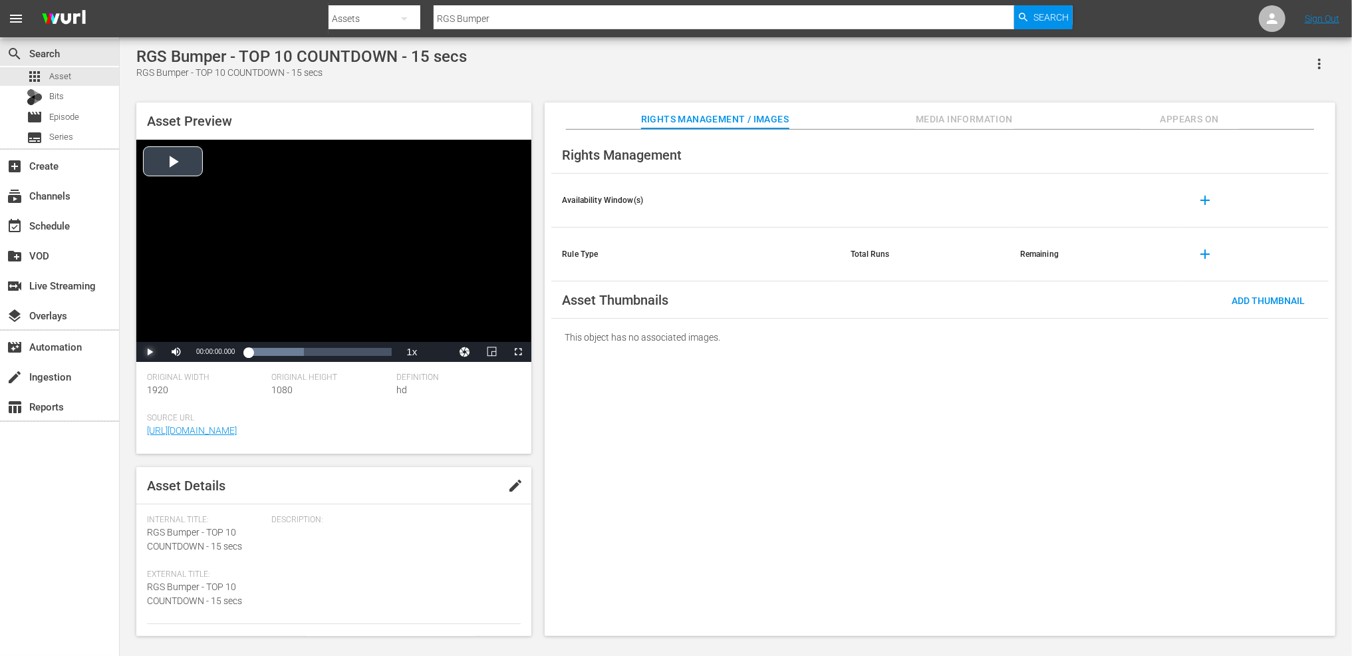
click at [150, 352] on span "Video Player" at bounding box center [150, 352] width 0 height 0
click at [74, 80] on div "apps Asset" at bounding box center [59, 76] width 119 height 19
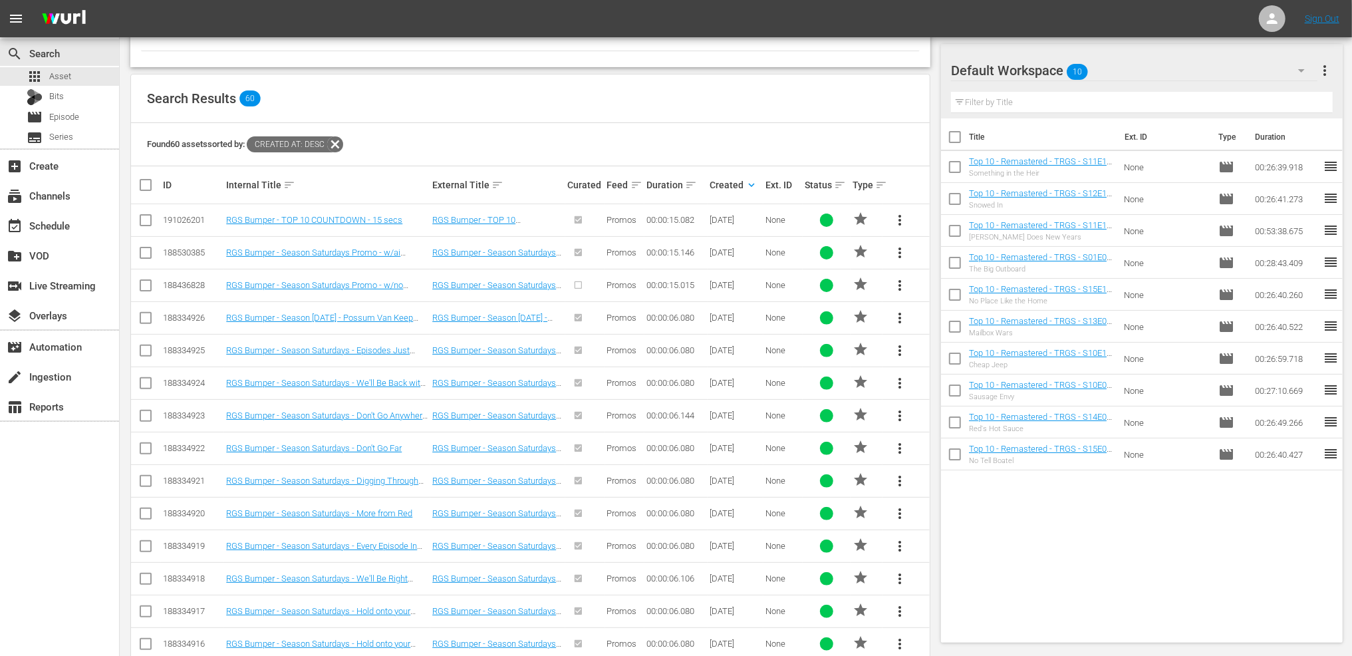
scroll to position [206, 0]
click at [372, 354] on link "RGS Bumper - Season Saturdays - Episodes Just Keep Rolling" at bounding box center [318, 354] width 184 height 20
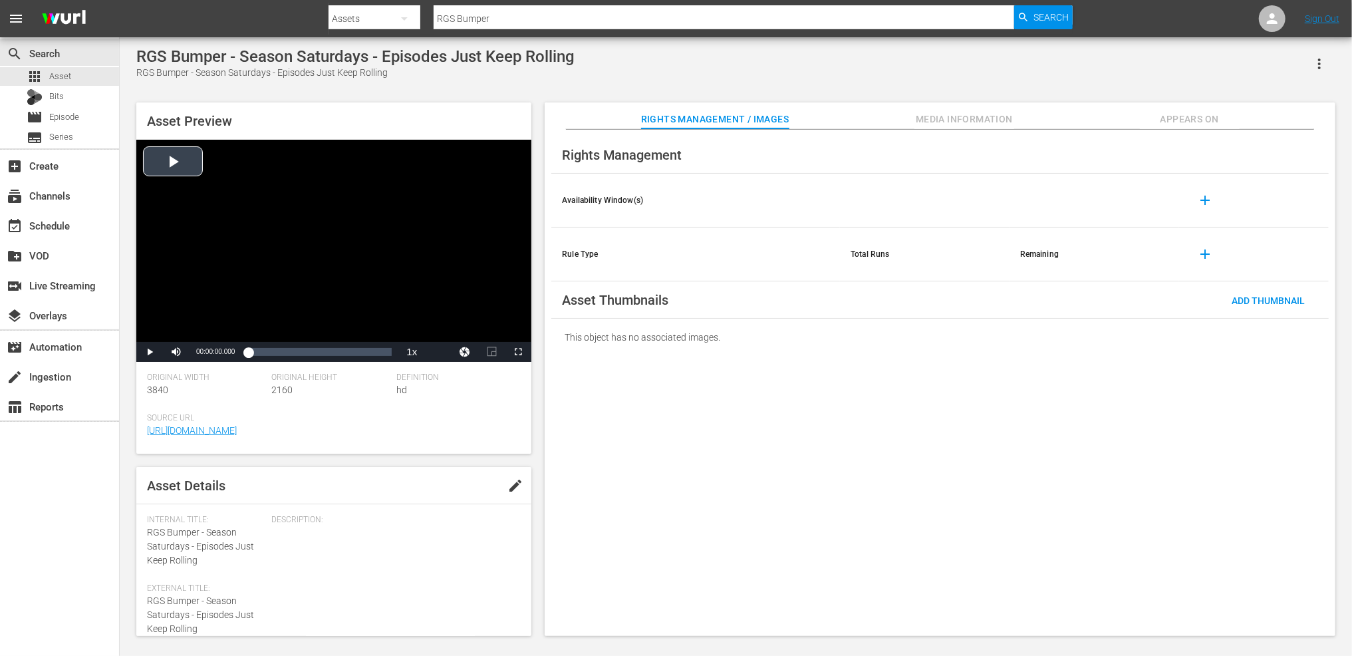
click at [173, 163] on div "Video Player" at bounding box center [333, 241] width 395 height 202
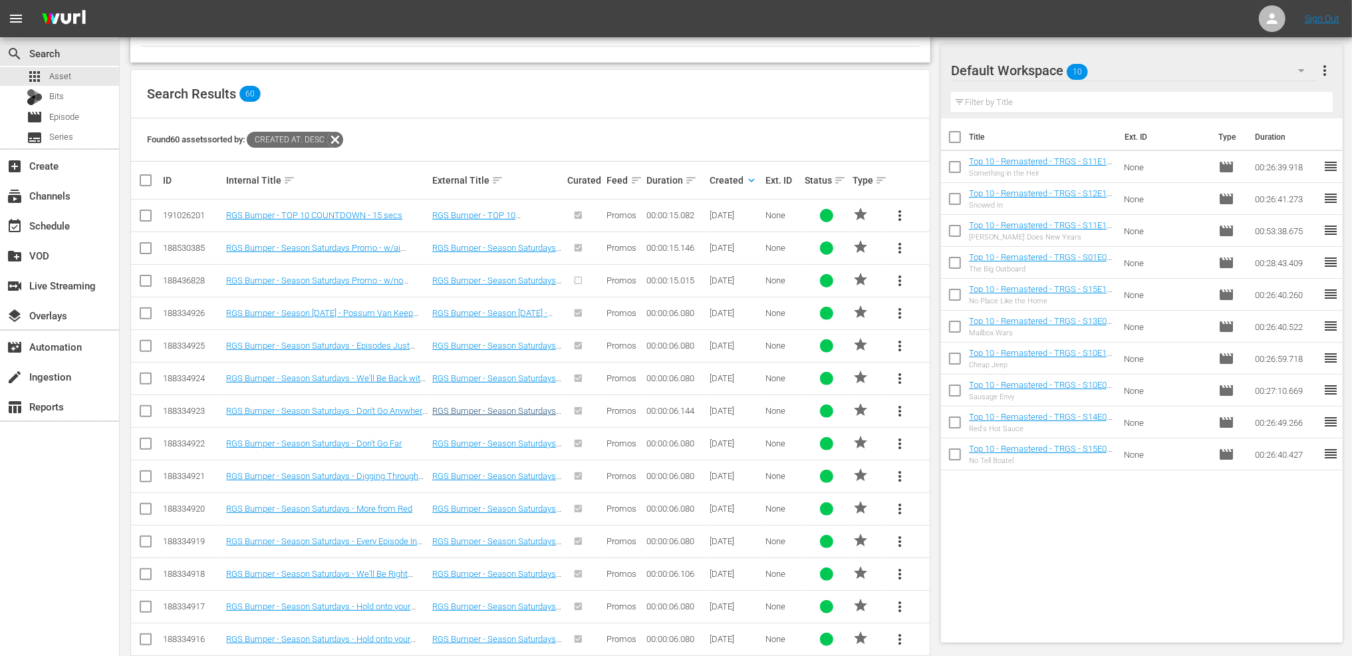
scroll to position [206, 0]
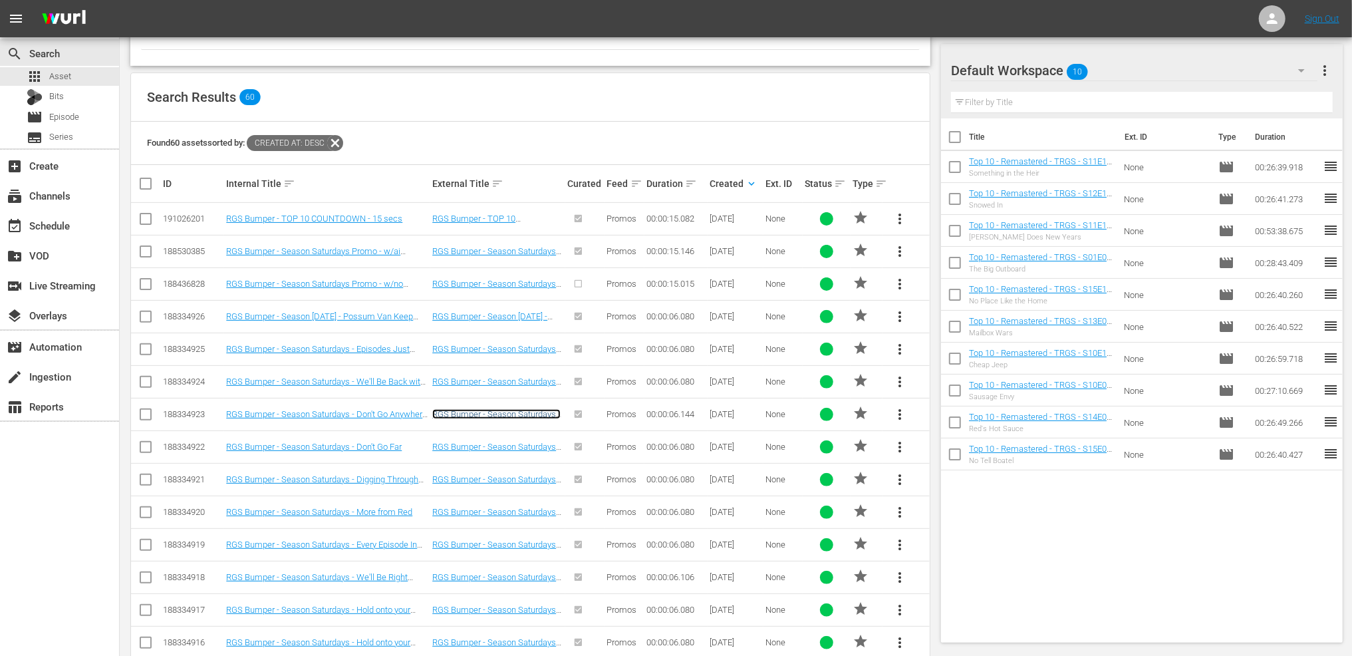
click at [519, 416] on link "RGS Bumper - Season Saturdays - Don't Go Anywhere - Bill Floating" at bounding box center [496, 419] width 128 height 20
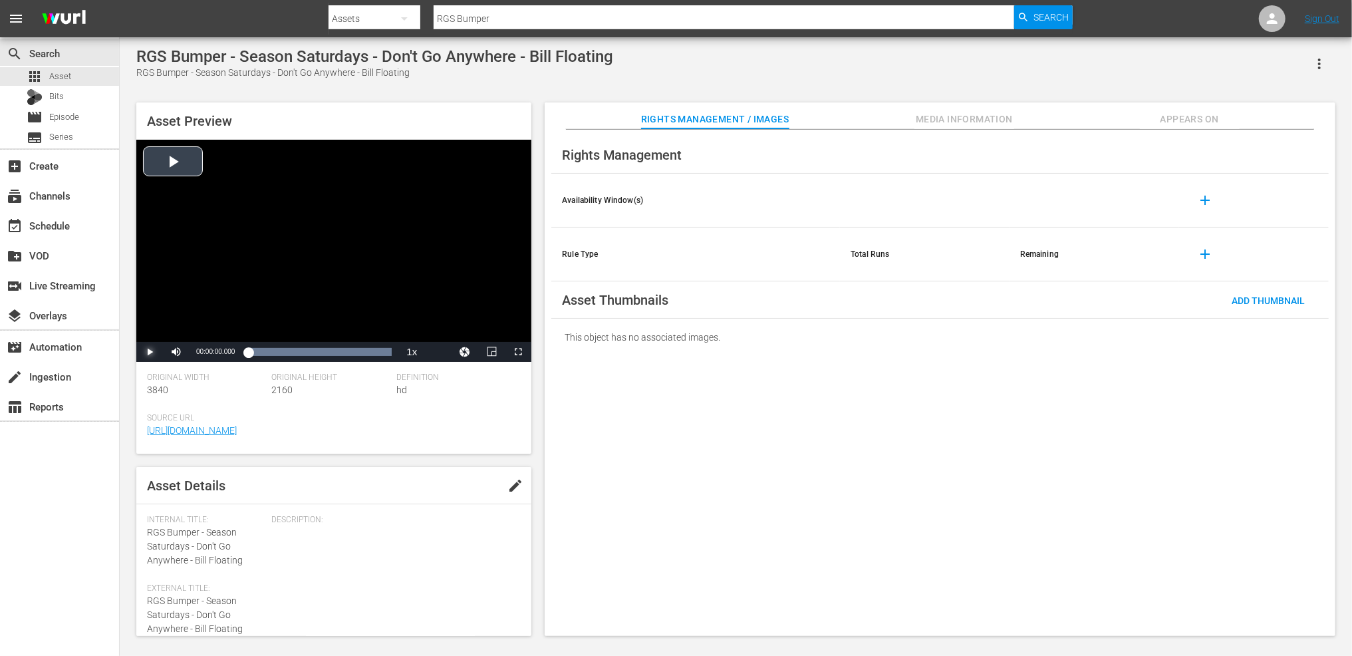
click at [150, 352] on span "Video Player" at bounding box center [150, 352] width 0 height 0
click at [388, 351] on div "Loaded : 100.00% 00:00:05.973 00:00:00.681" at bounding box center [320, 351] width 144 height 13
click at [386, 353] on div "00:00:06.079" at bounding box center [317, 351] width 139 height 13
click at [377, 352] on div "Loaded : 100.00% 00:00:05.518 00:00:06.079" at bounding box center [320, 351] width 144 height 13
click at [369, 352] on div "Loaded : 100.00% 00:00:05.148 00:00:06.079" at bounding box center [320, 351] width 144 height 13
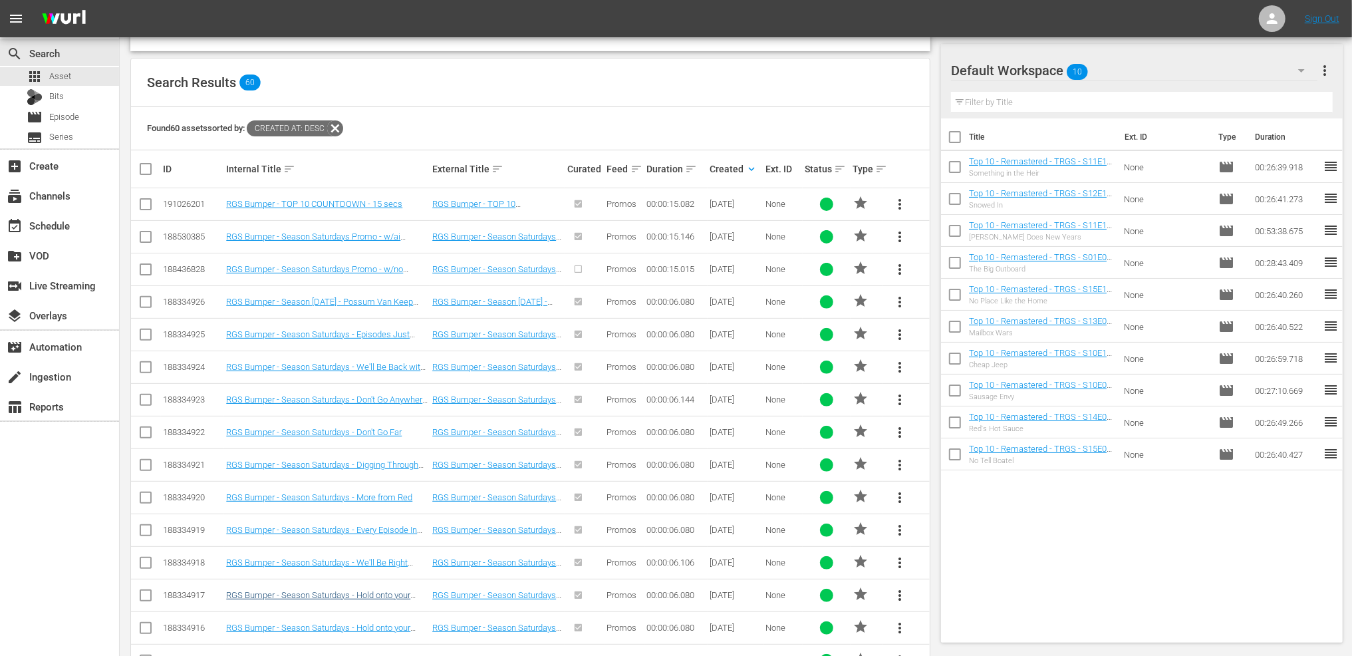
scroll to position [269, 0]
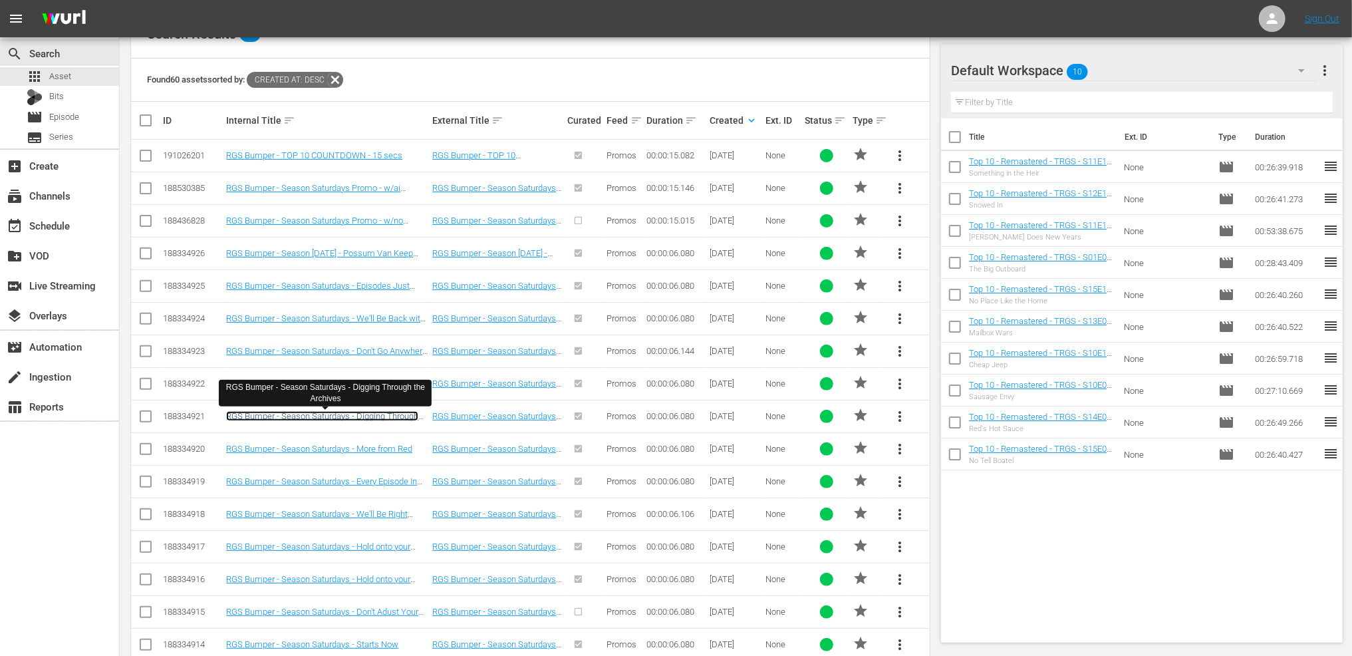
click at [331, 414] on link "RGS Bumper - Season Saturdays - Digging Through the Archives" at bounding box center [322, 421] width 192 height 20
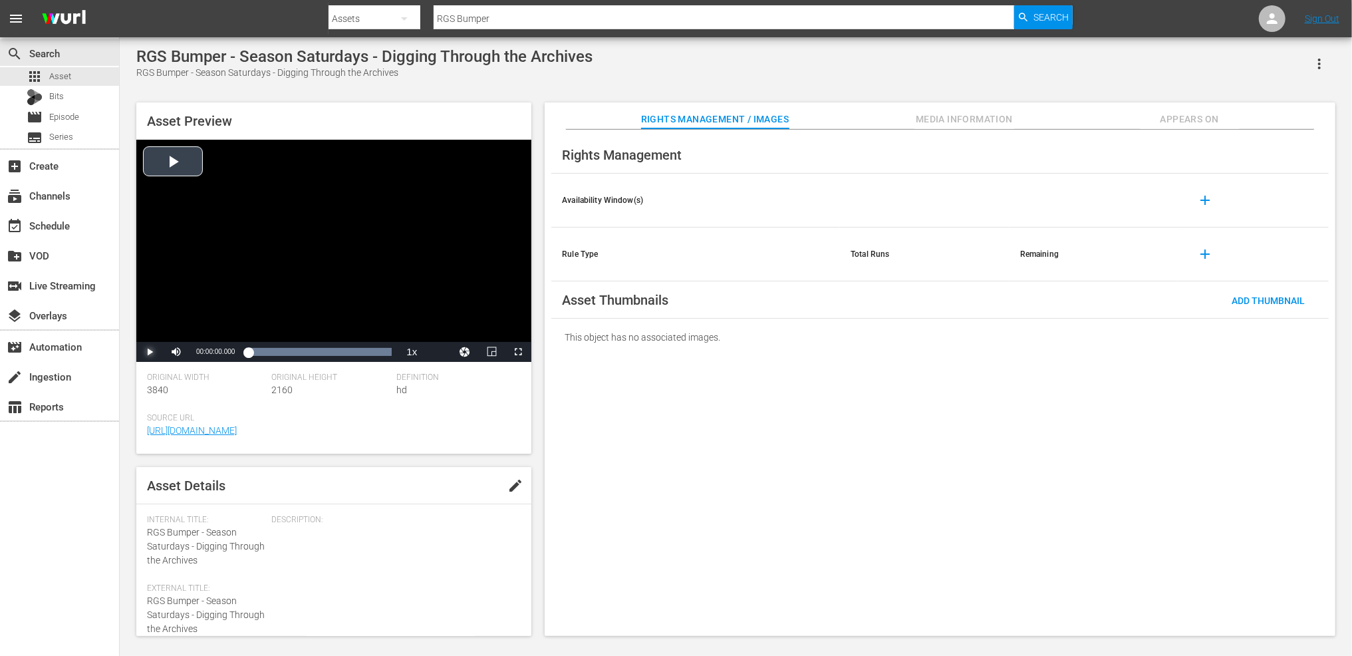
drag, startPoint x: 155, startPoint y: 348, endPoint x: 223, endPoint y: 361, distance: 69.0
click at [150, 352] on span "Video Player" at bounding box center [150, 352] width 0 height 0
click at [386, 353] on div "Loaded : 100.00% 00:00:05.854 00:00:00.520" at bounding box center [320, 351] width 144 height 13
click at [380, 350] on div "Loaded : 100.00% 00:00:05.573 00:00:06.079" at bounding box center [320, 351] width 144 height 13
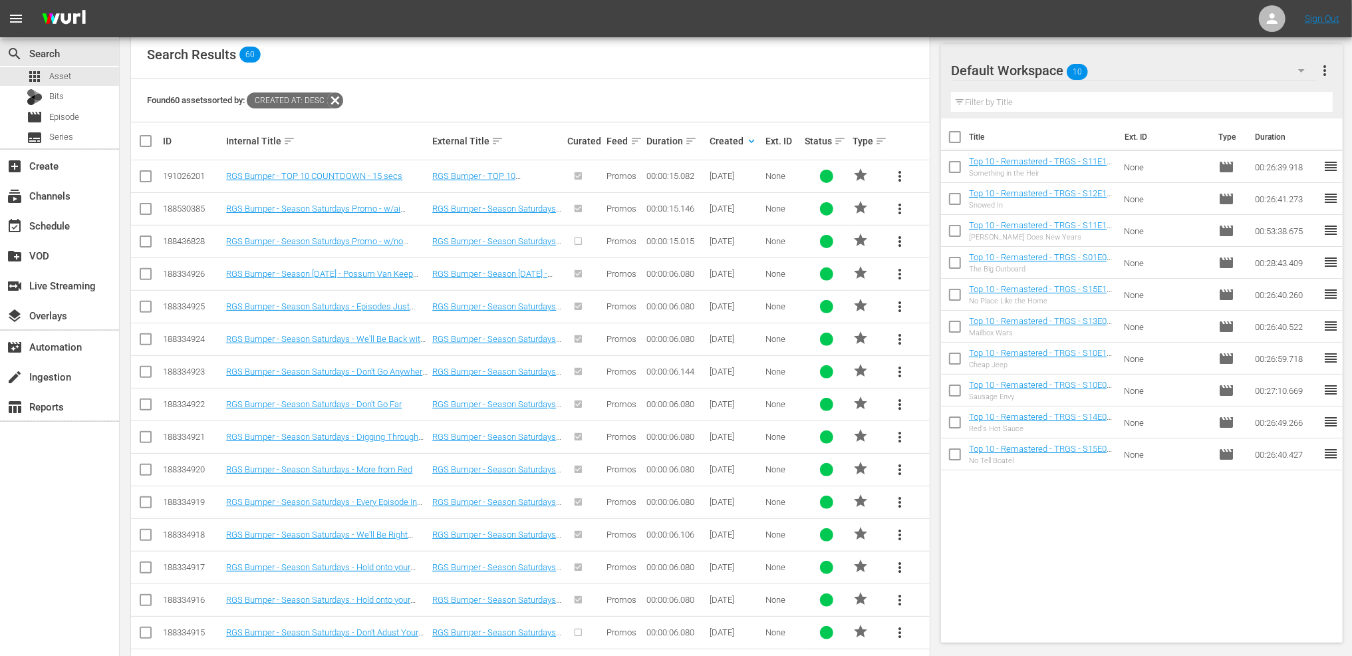
scroll to position [462, 0]
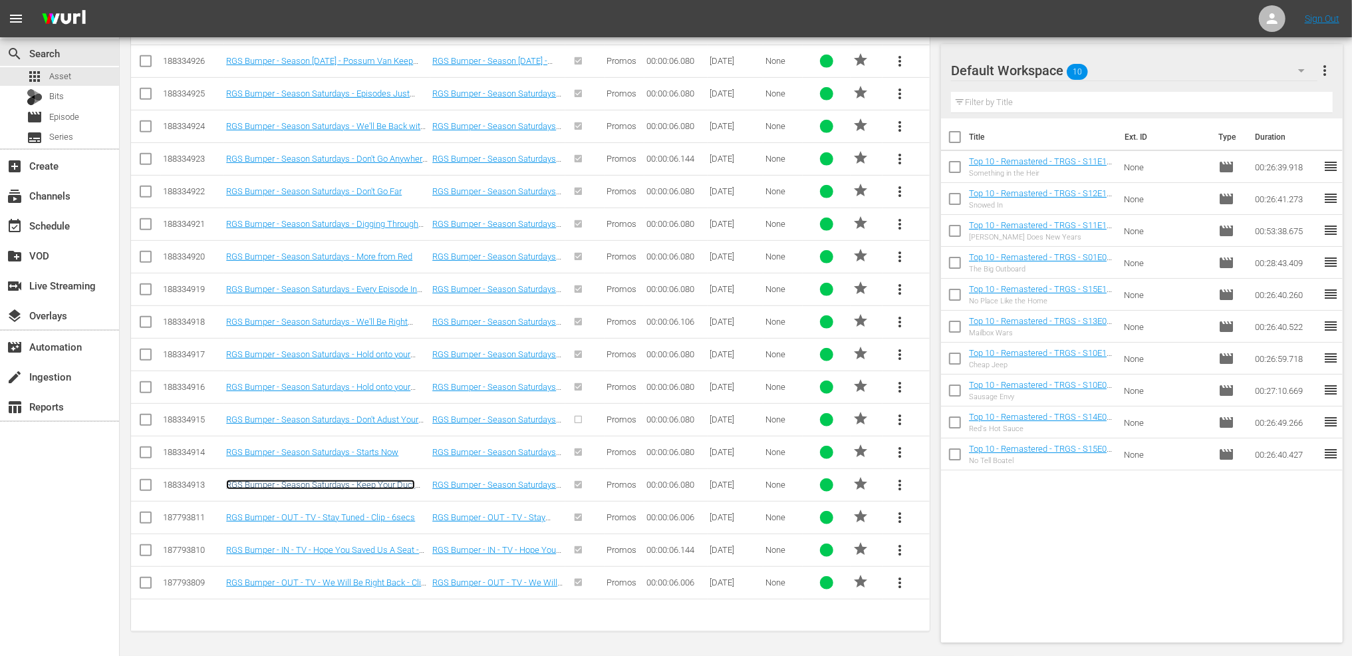
click at [332, 484] on link "RGS Bumper - Season Saturdays - Keep Your Duct Tape Handy" at bounding box center [320, 489] width 189 height 20
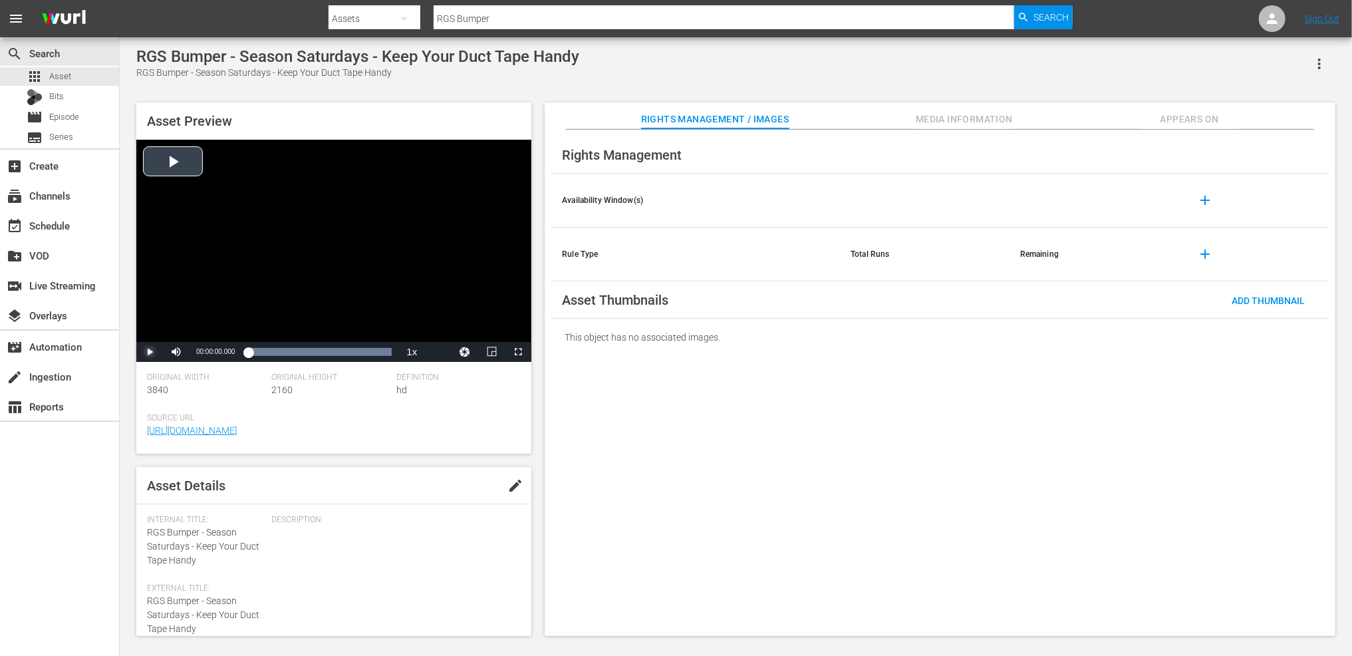
click at [150, 352] on span "Video Player" at bounding box center [150, 352] width 0 height 0
click at [380, 351] on div "Progress Bar" at bounding box center [320, 351] width 144 height 13
click at [380, 351] on div "00:00:06.079" at bounding box center [314, 351] width 132 height 13
click at [349, 358] on div "Loaded : 100.00% 00:00:04.222 00:00:06.079" at bounding box center [320, 351] width 144 height 13
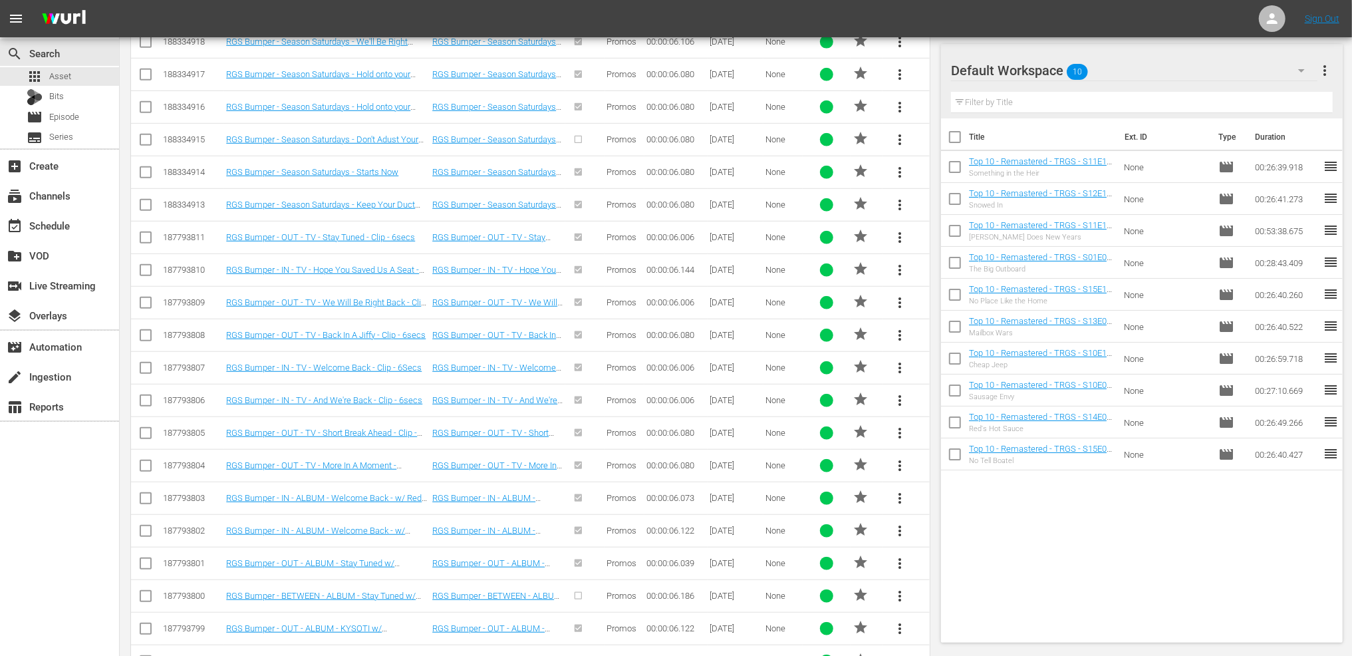
scroll to position [728, 0]
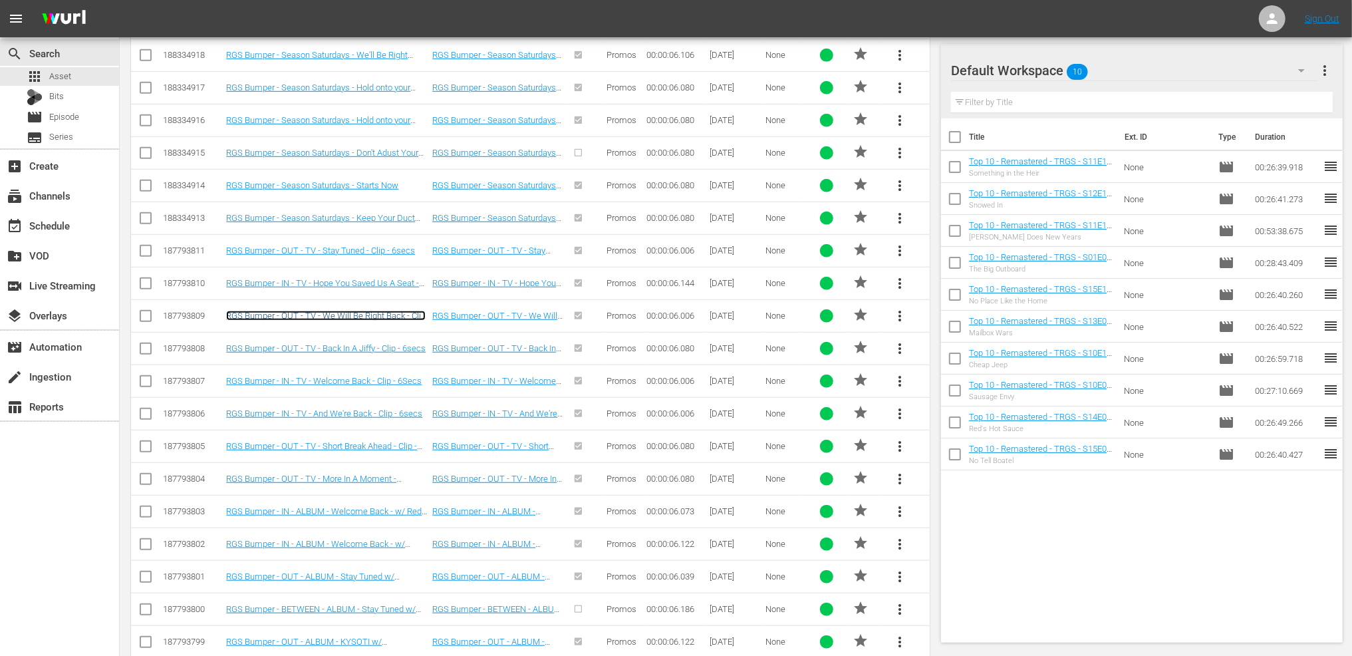
click at [344, 321] on link "RGS Bumper - OUT - TV - We Will Be Right Back - Clip with whirleygig sound and …" at bounding box center [326, 321] width 200 height 20
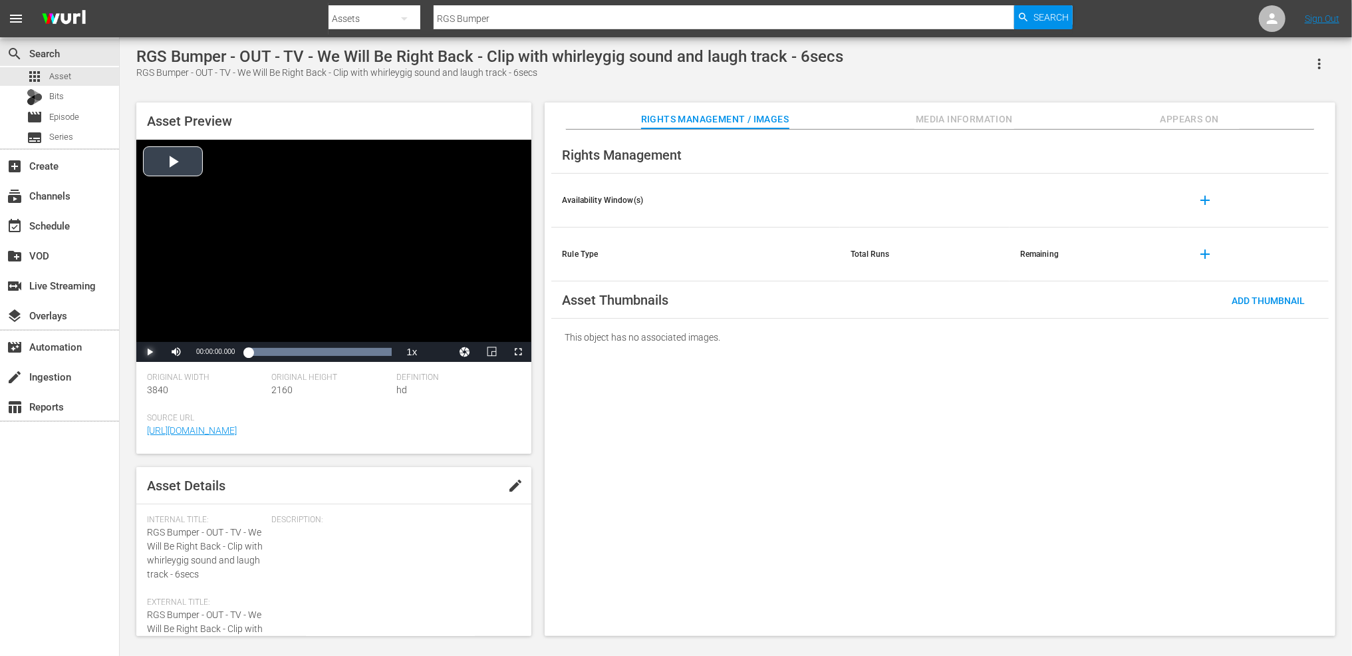
click at [150, 352] on span "Video Player" at bounding box center [150, 352] width 0 height 0
click at [390, 355] on div "Loaded : 100.00% 00:00:05.922 00:00:00.647" at bounding box center [320, 351] width 144 height 13
click at [388, 355] on div "00:00:06.079" at bounding box center [320, 351] width 144 height 13
click at [368, 356] on div "Loaded : 100.00% 00:00:04.587 00:00:06.079" at bounding box center [320, 351] width 144 height 13
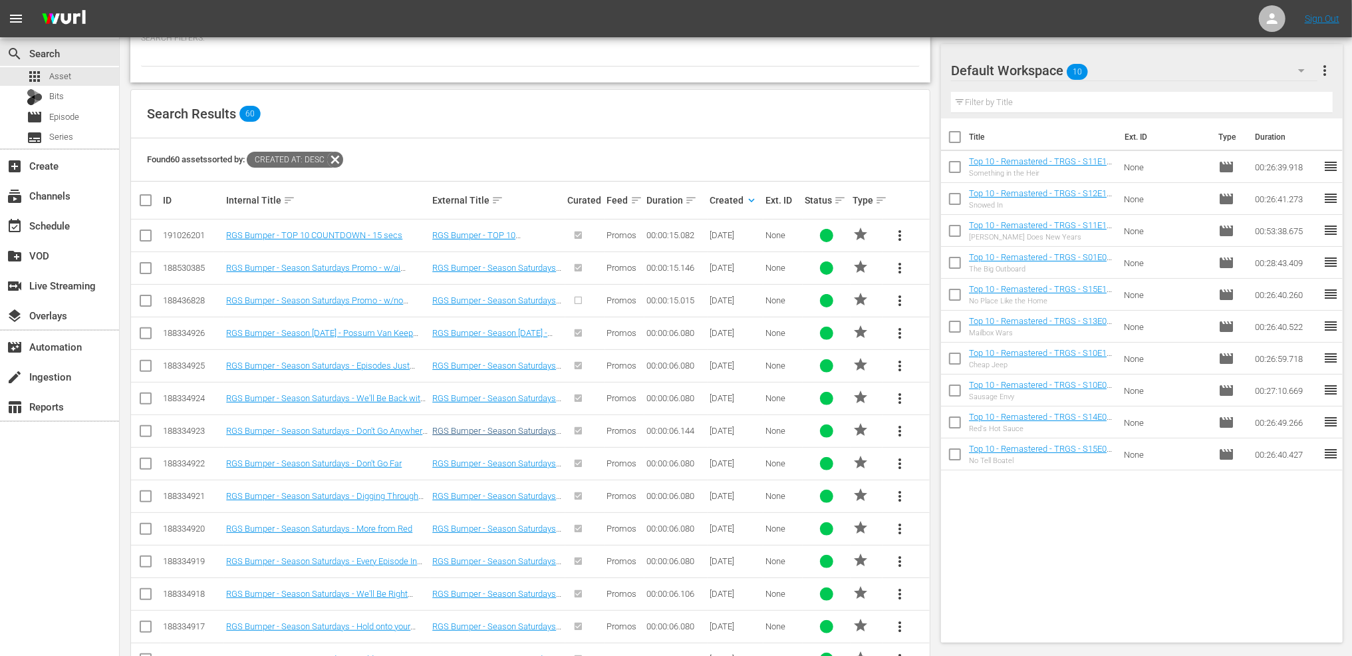
scroll to position [202, 0]
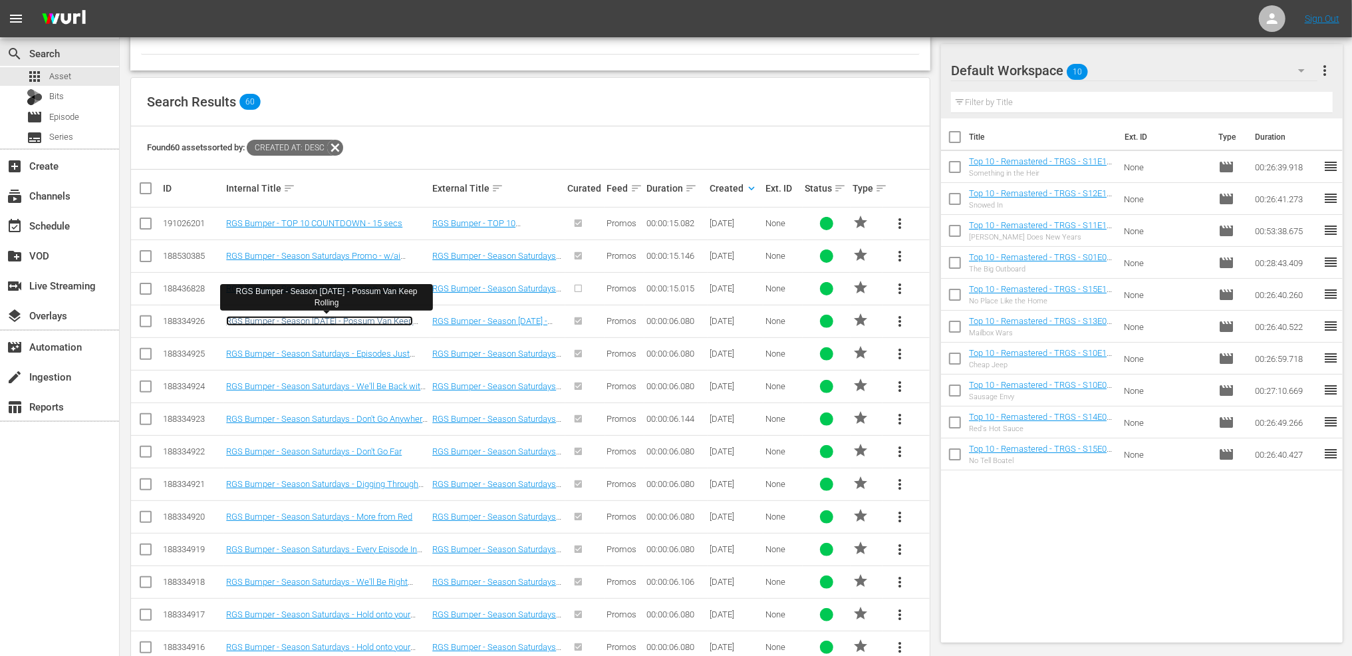
click at [378, 322] on link "RGS Bumper - Season [DATE] - Possum Van Keep Rolling" at bounding box center [319, 326] width 187 height 20
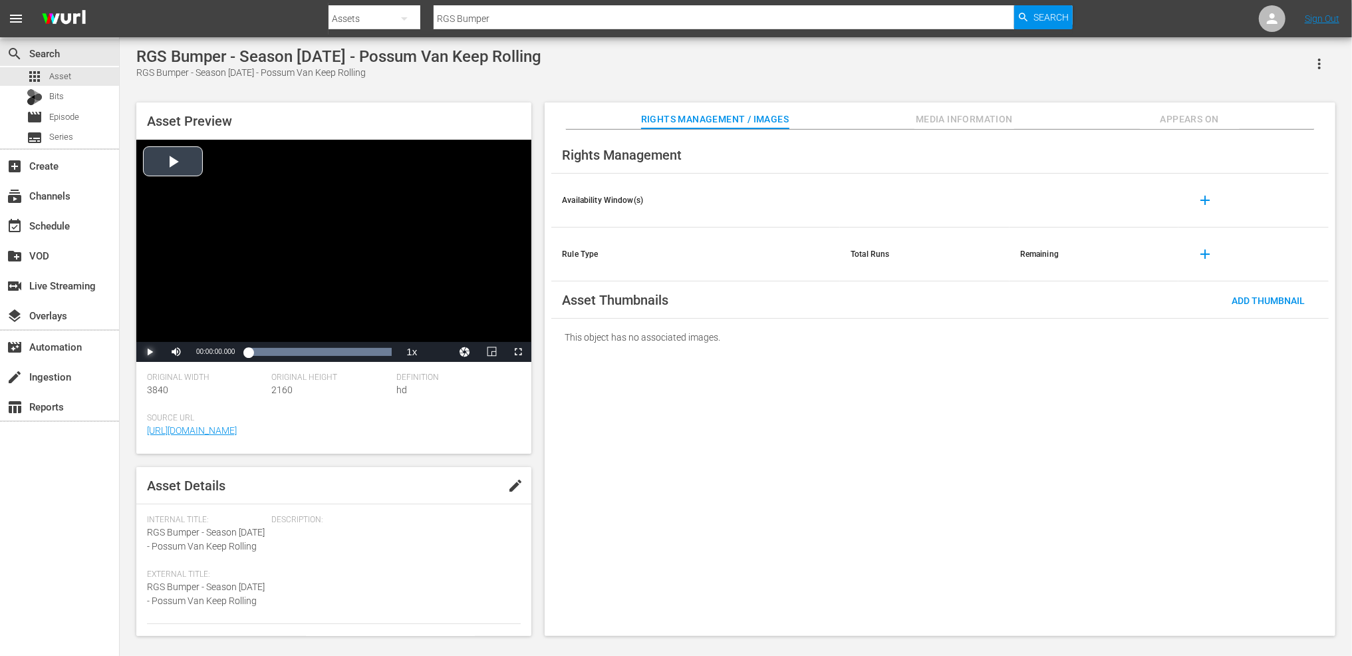
click at [150, 352] on span "Video Player" at bounding box center [150, 352] width 0 height 0
click at [372, 352] on div "Loaded : 100.00% 00:00:05.235 00:00:01.399" at bounding box center [320, 351] width 144 height 13
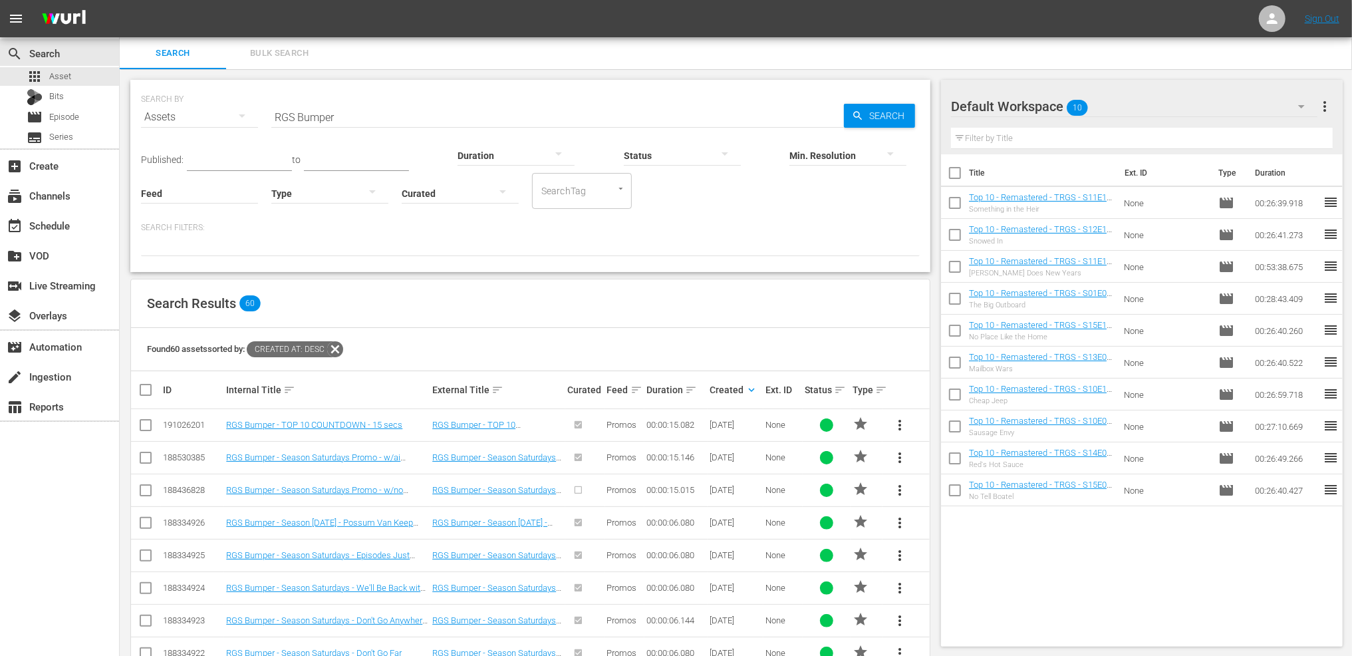
scroll to position [7, 0]
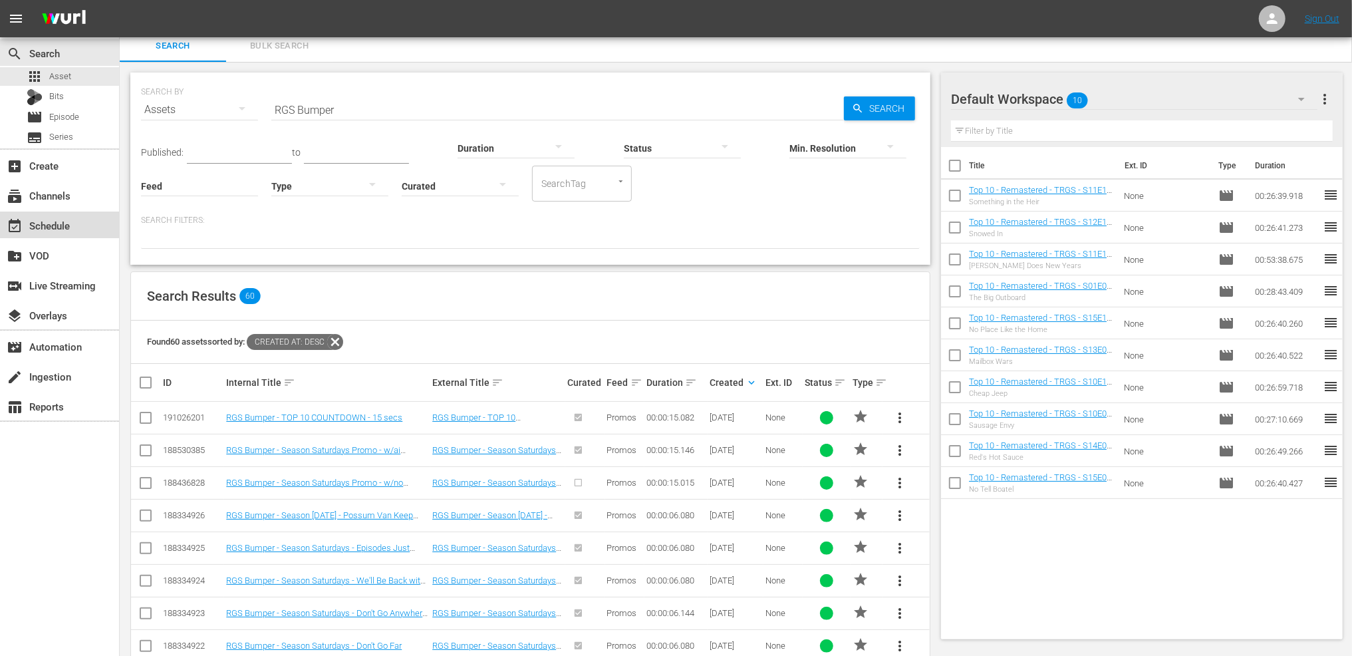
click at [102, 211] on div "event_available Schedule" at bounding box center [59, 224] width 119 height 27
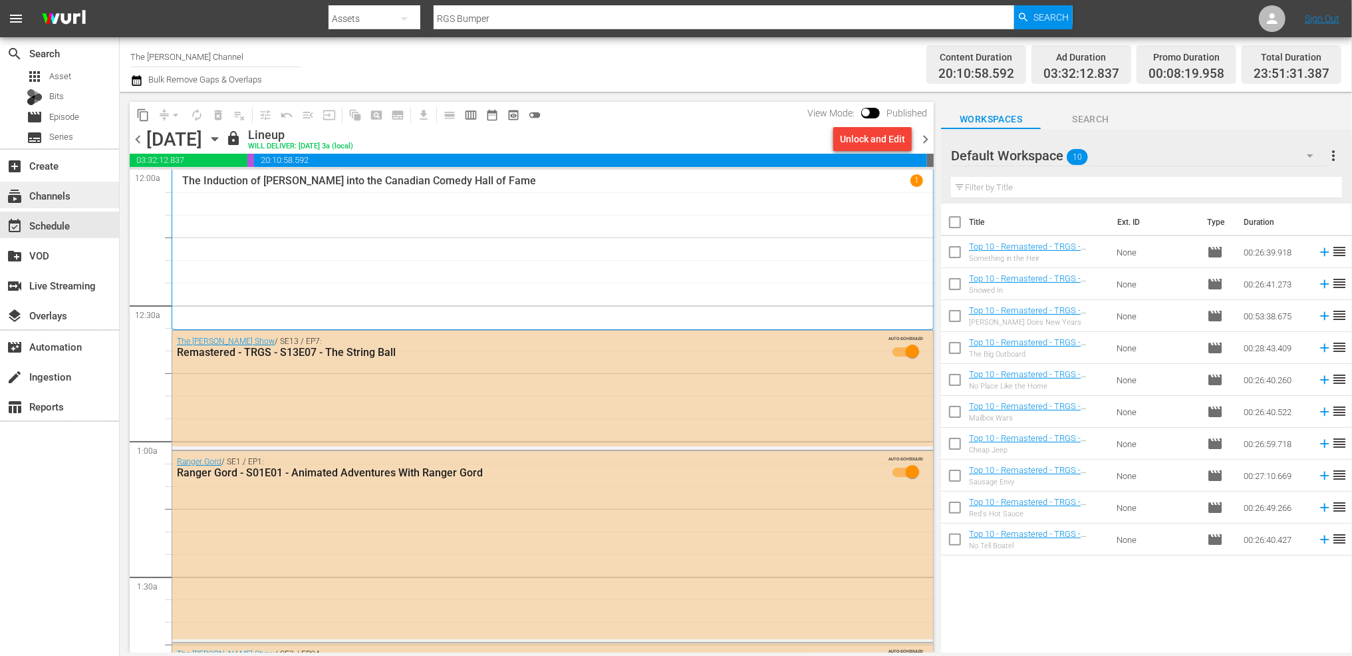
click at [63, 200] on div "subscriptions Channels" at bounding box center [37, 194] width 74 height 12
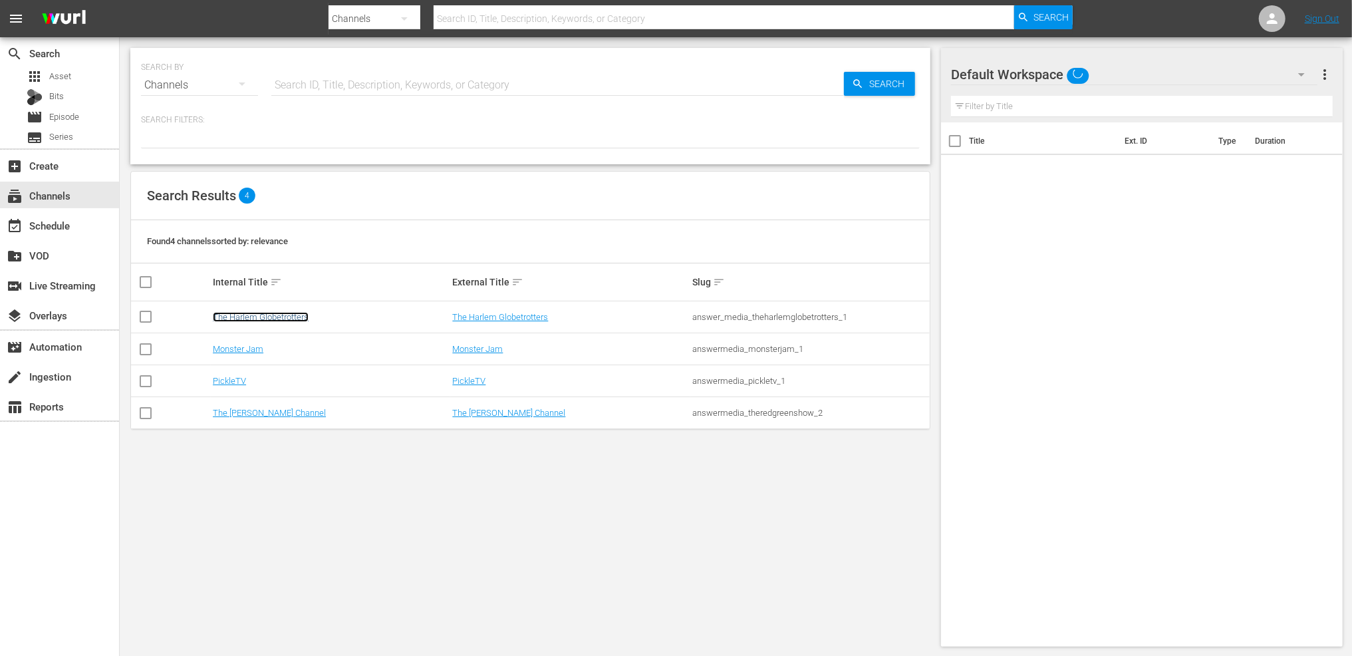
click at [234, 320] on link "The Harlem Globetrotters" at bounding box center [261, 317] width 96 height 10
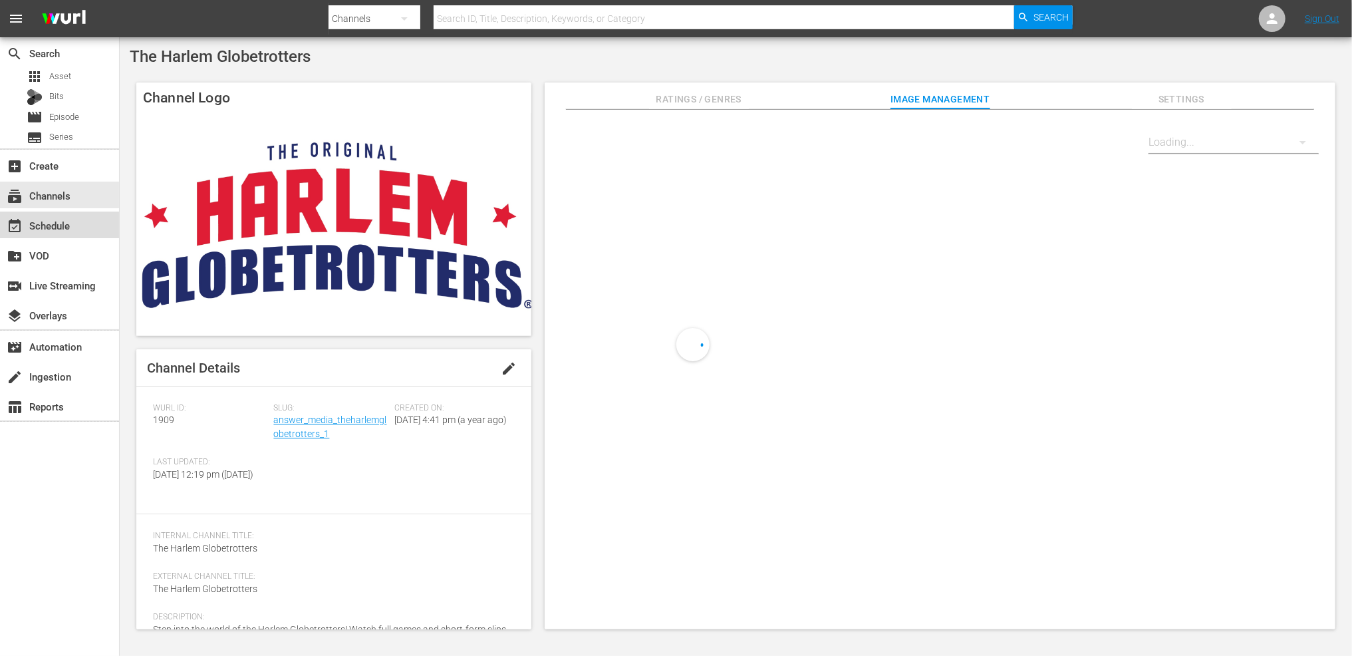
click at [78, 229] on div "event_available Schedule" at bounding box center [59, 224] width 119 height 27
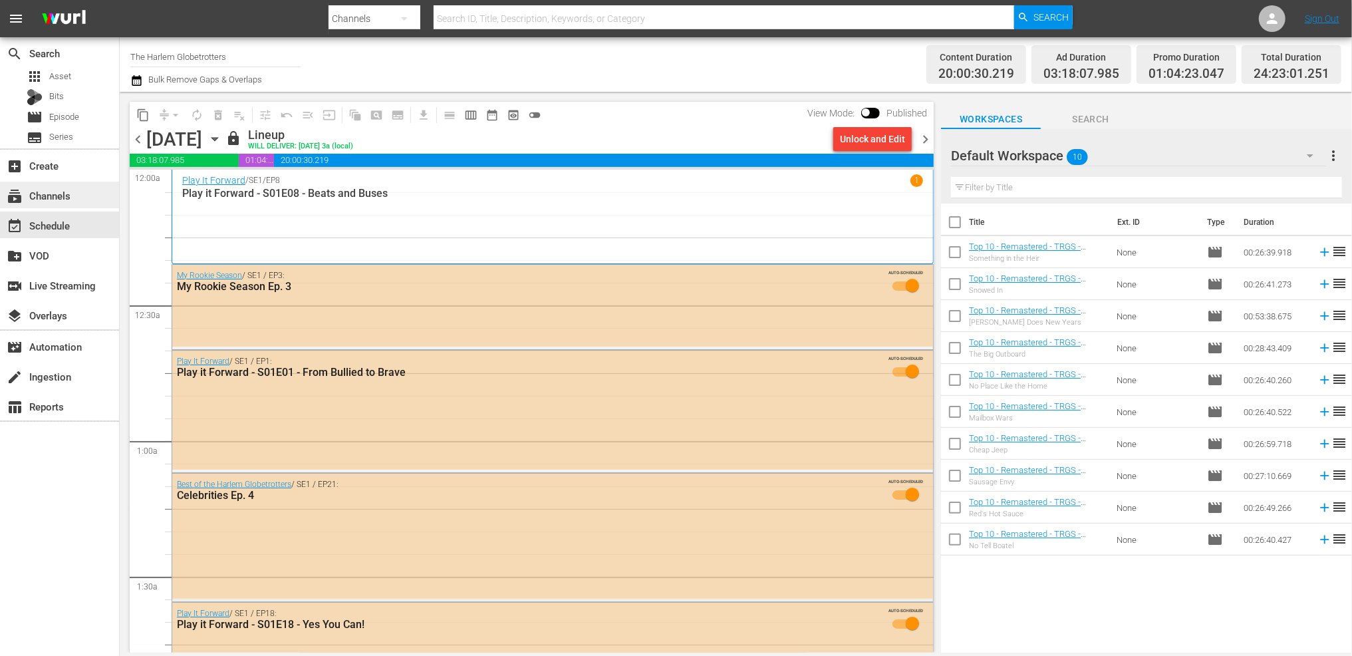
scroll to position [5, 0]
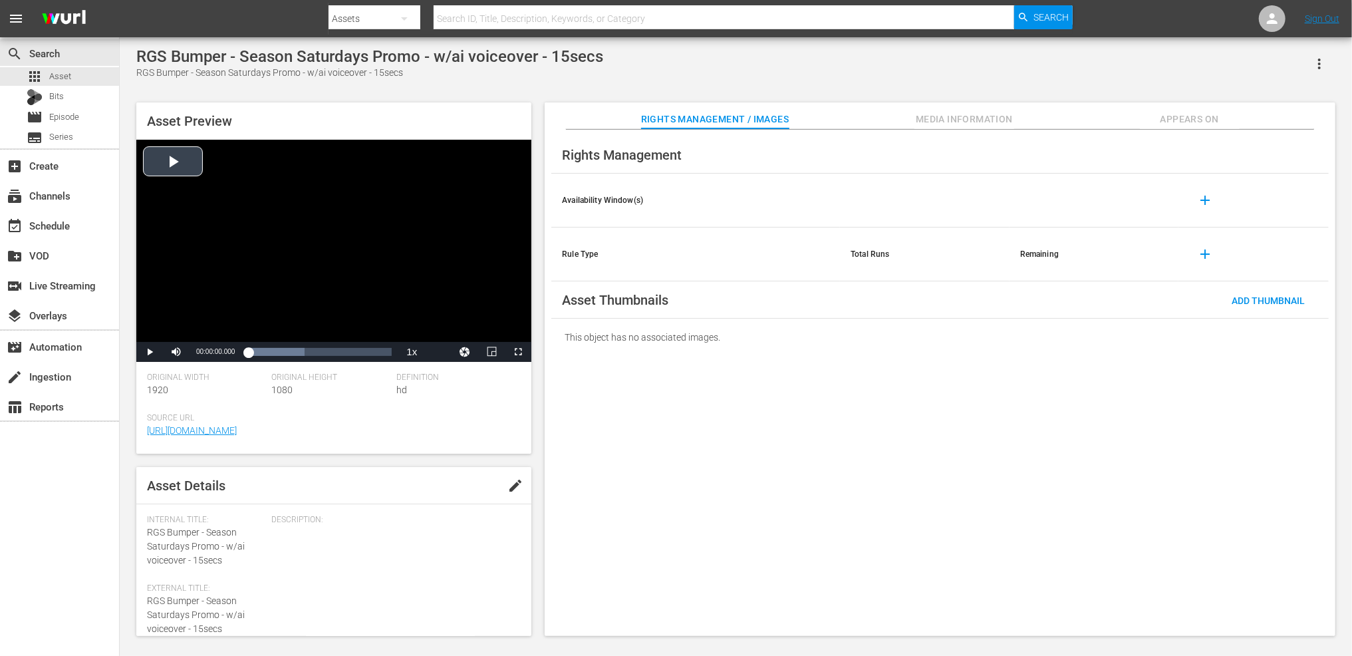
click at [184, 166] on div "Video Player" at bounding box center [333, 241] width 395 height 202
